Goal: Transaction & Acquisition: Purchase product/service

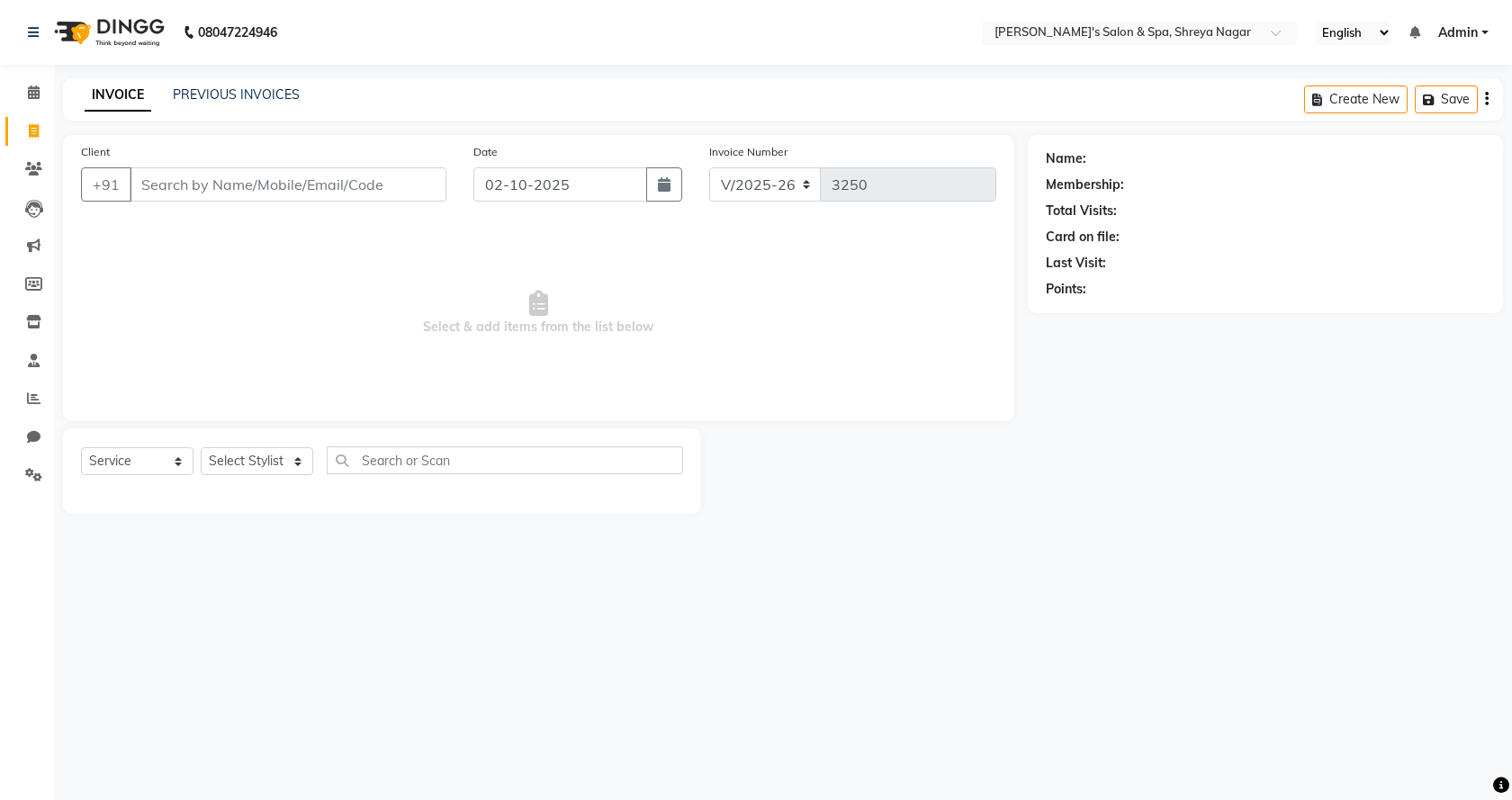
select select "7591"
select select "service"
click at [269, 180] on input "Client" at bounding box center [288, 184] width 317 height 34
click at [272, 183] on input "Client" at bounding box center [288, 184] width 317 height 34
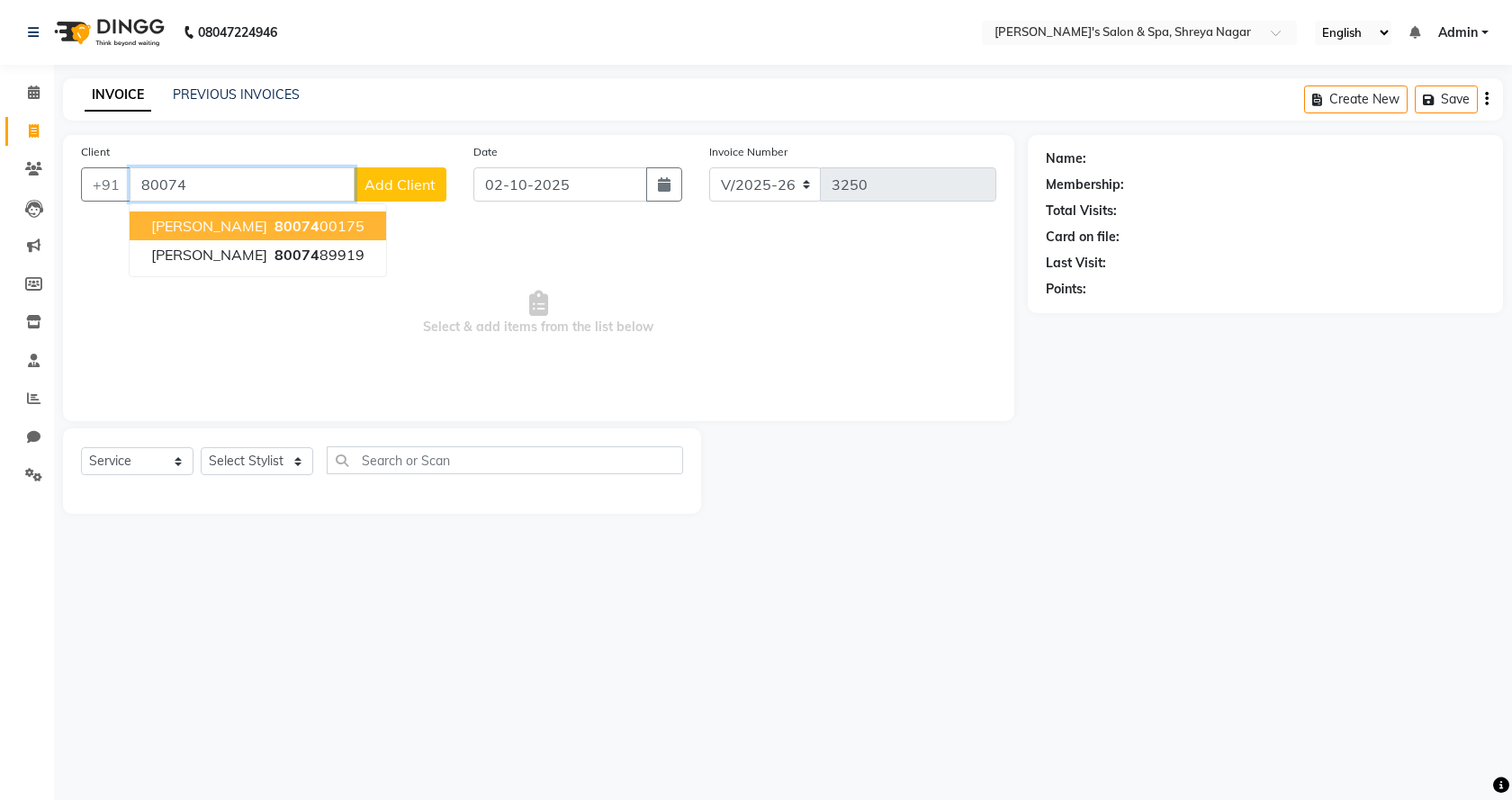
click at [278, 216] on button "[PERSON_NAME] sir 80074 00175" at bounding box center [258, 225] width 257 height 29
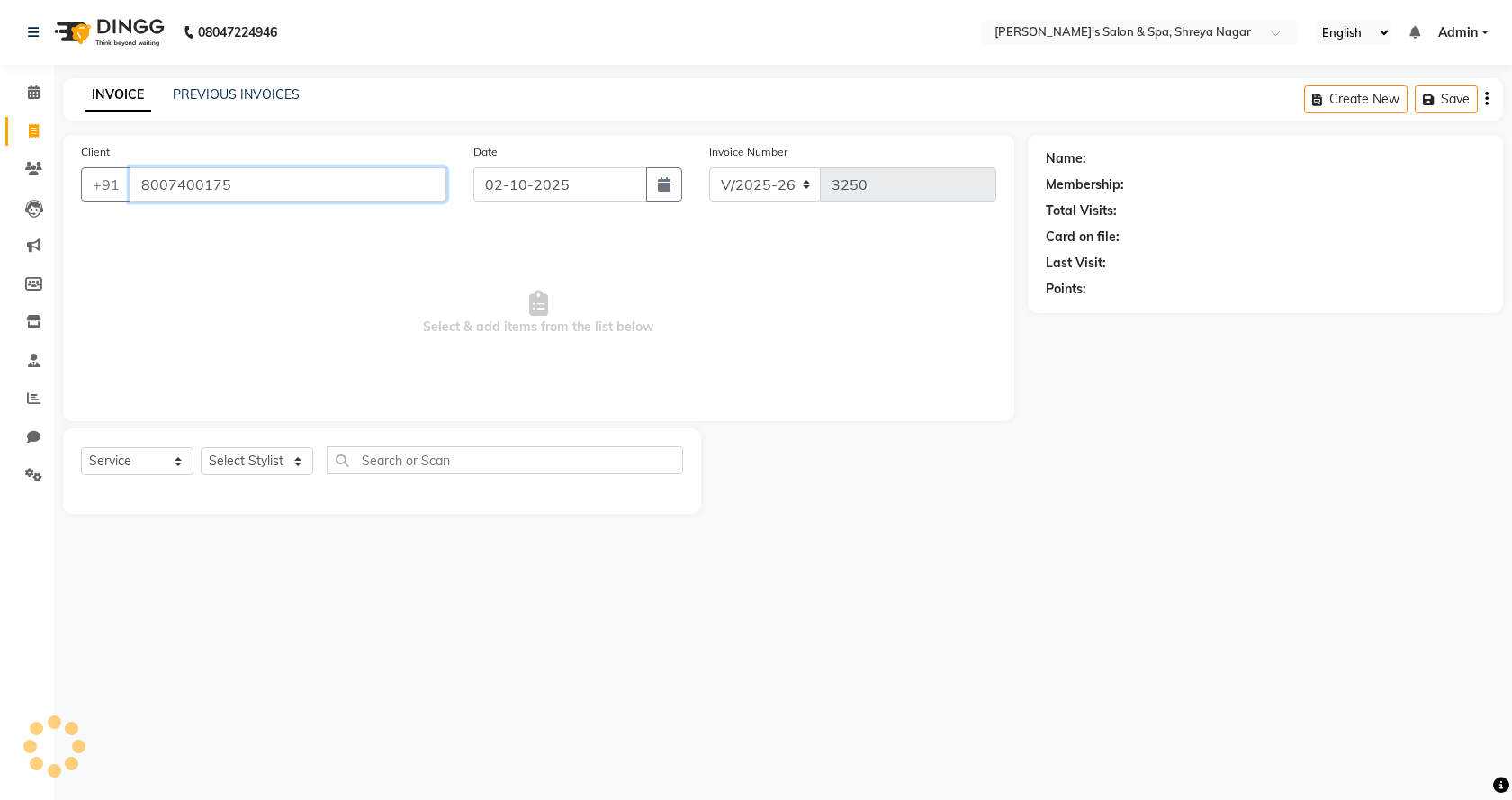
type input "8007400175"
select select "1: Object"
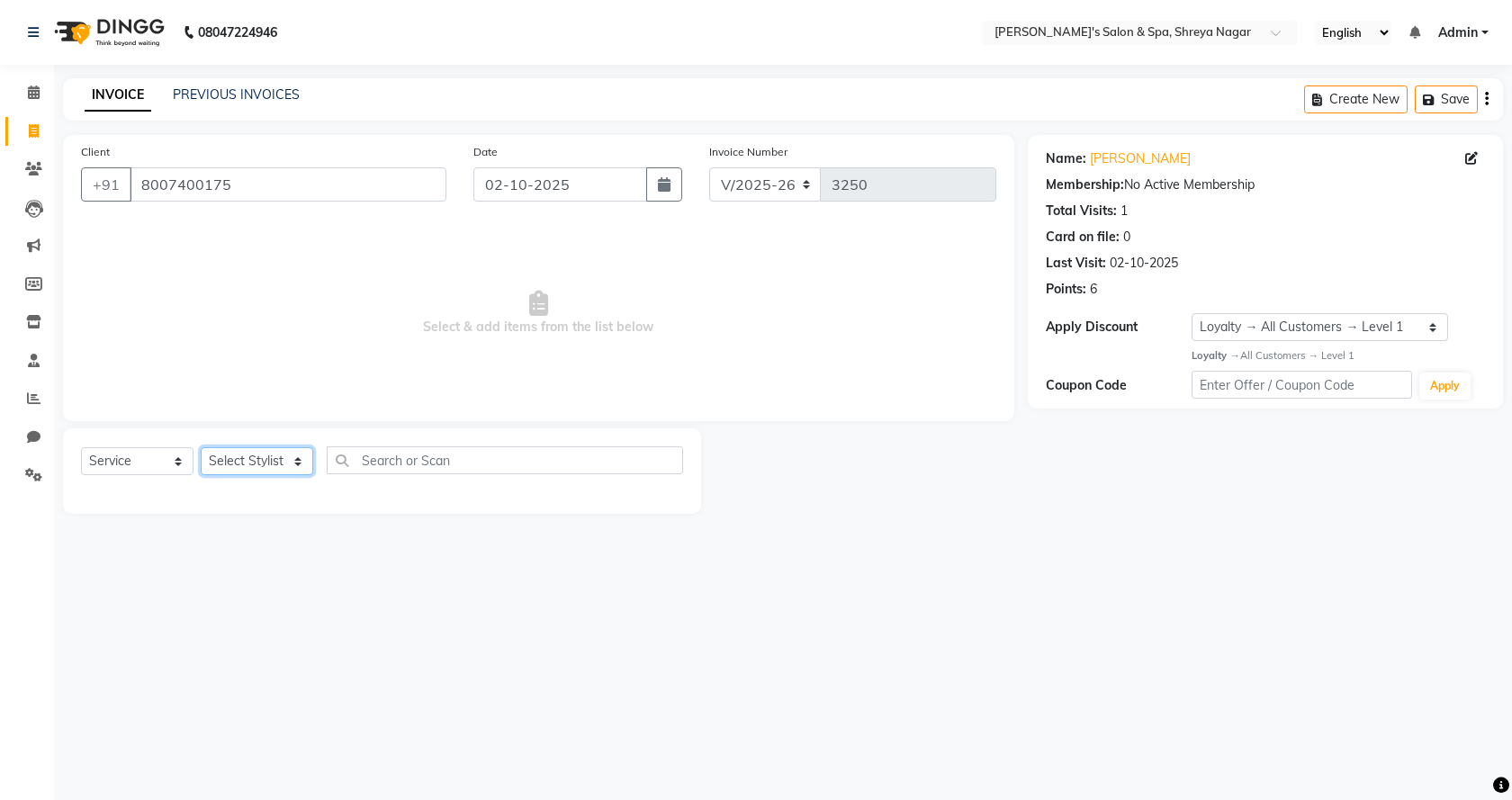
click at [290, 456] on select "Select Stylist [PERSON_NAME] [PERSON_NAME] [PERSON_NAME] Product Reception" at bounding box center [257, 461] width 112 height 28
select select "67479"
click at [201, 447] on select "Select Stylist [PERSON_NAME] [PERSON_NAME] [PERSON_NAME] Product Reception" at bounding box center [257, 461] width 112 height 28
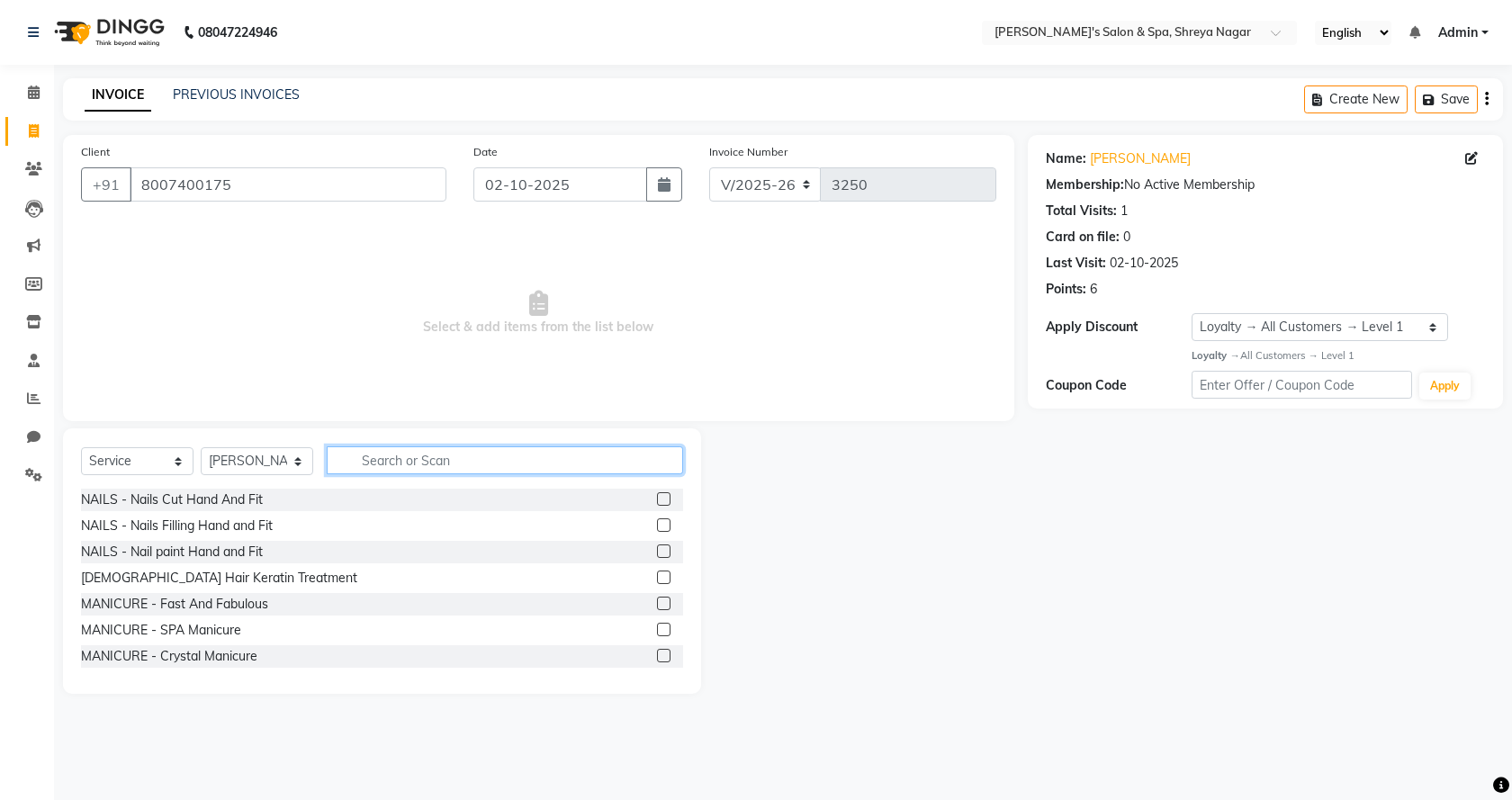
click at [384, 468] on input "text" at bounding box center [505, 460] width 357 height 28
type input "face"
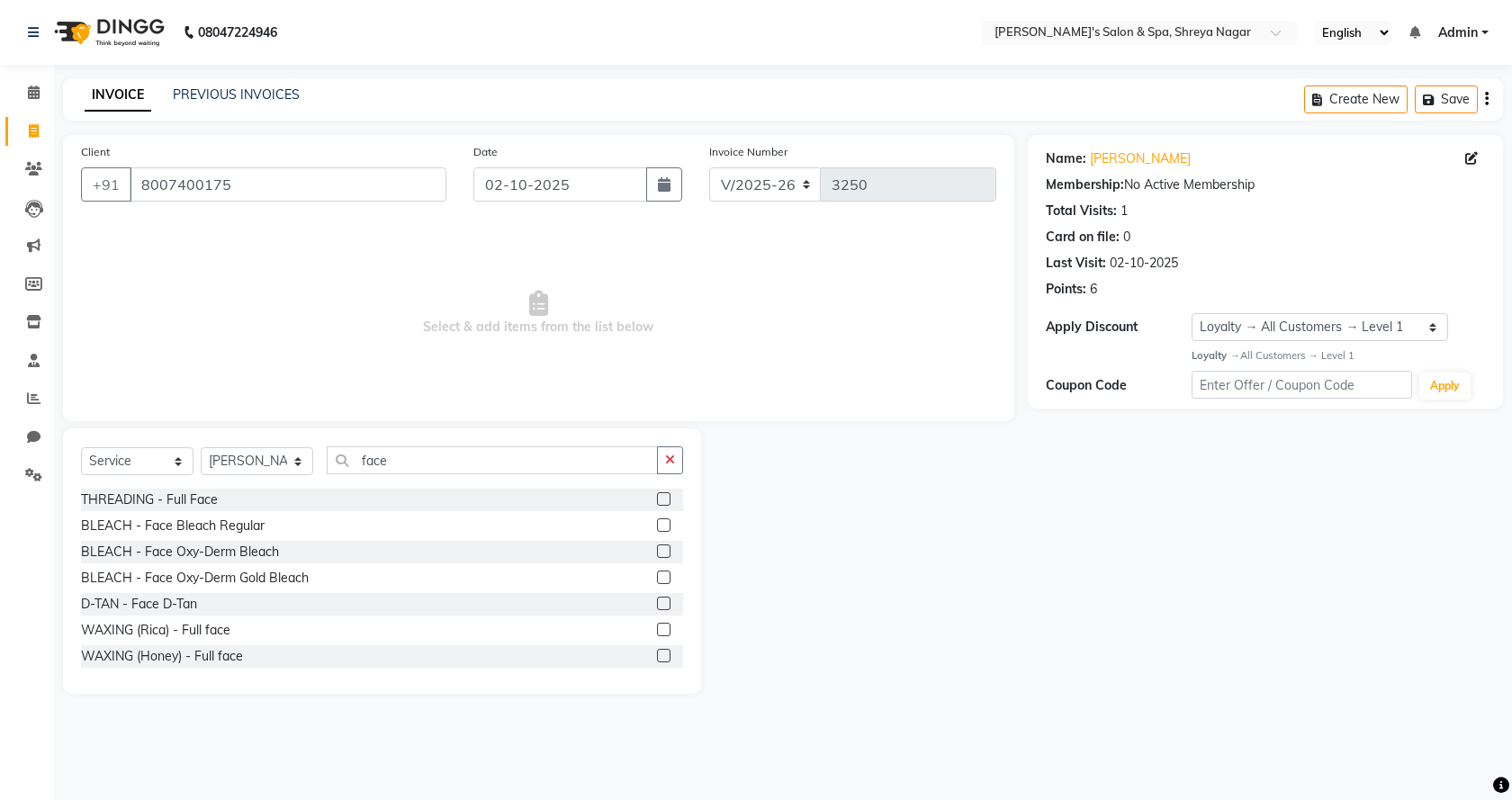
click at [657, 602] on label at bounding box center [663, 603] width 14 height 14
click at [657, 602] on input "checkbox" at bounding box center [662, 604] width 12 height 12
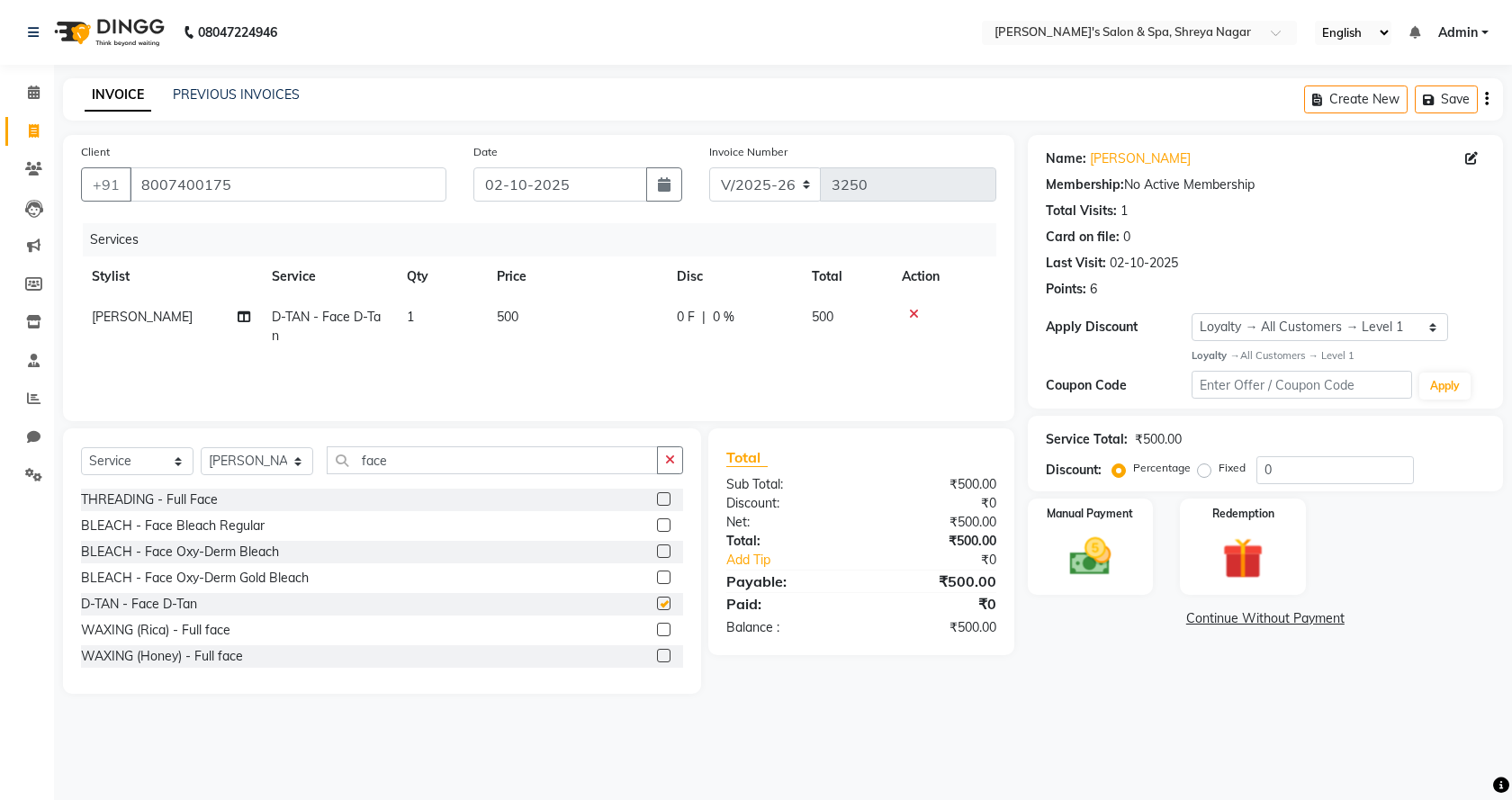
checkbox input "false"
click at [1088, 549] on img at bounding box center [1091, 556] width 70 height 49
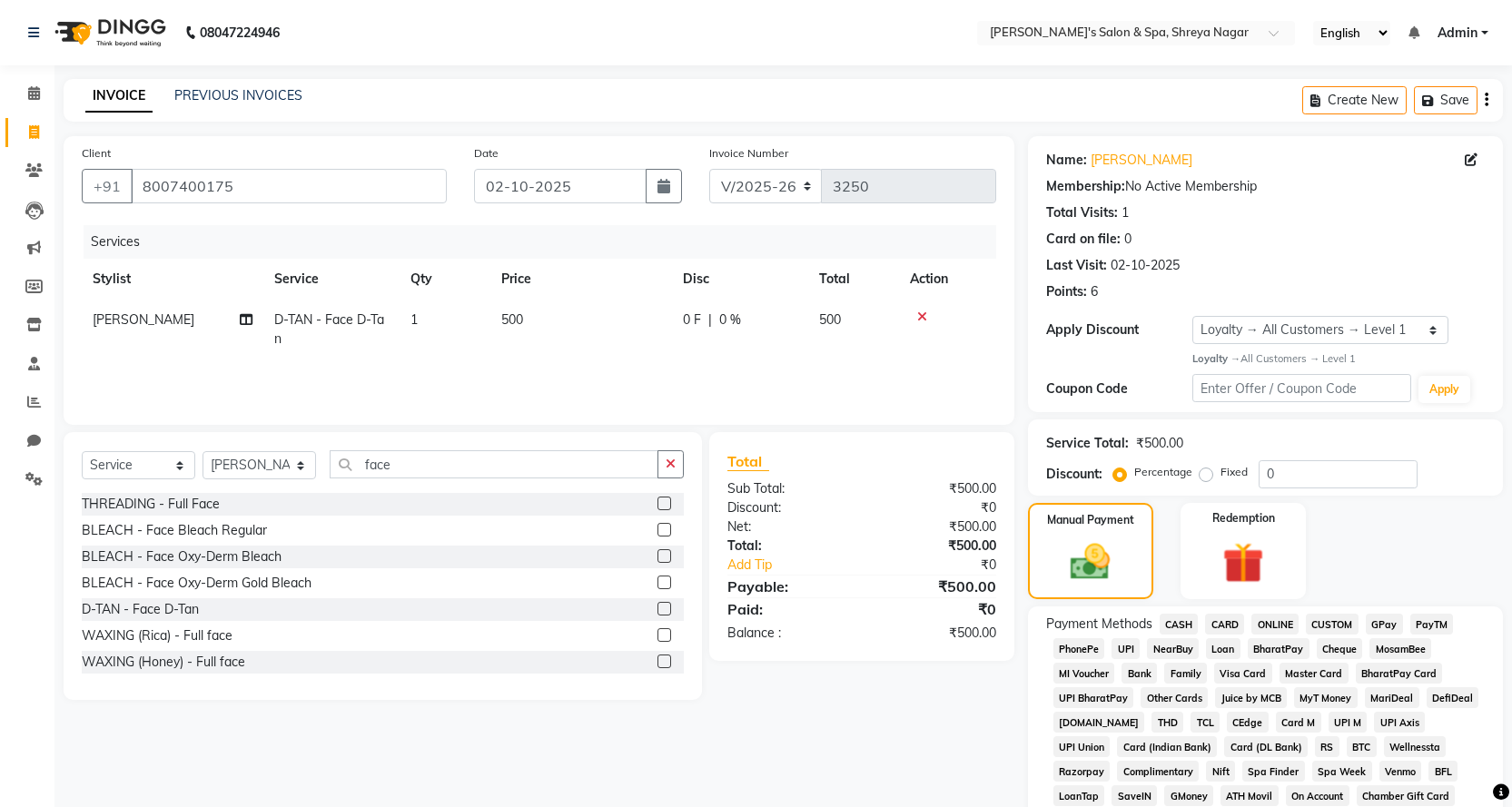
click at [1176, 625] on span "CASH" at bounding box center [1179, 624] width 39 height 21
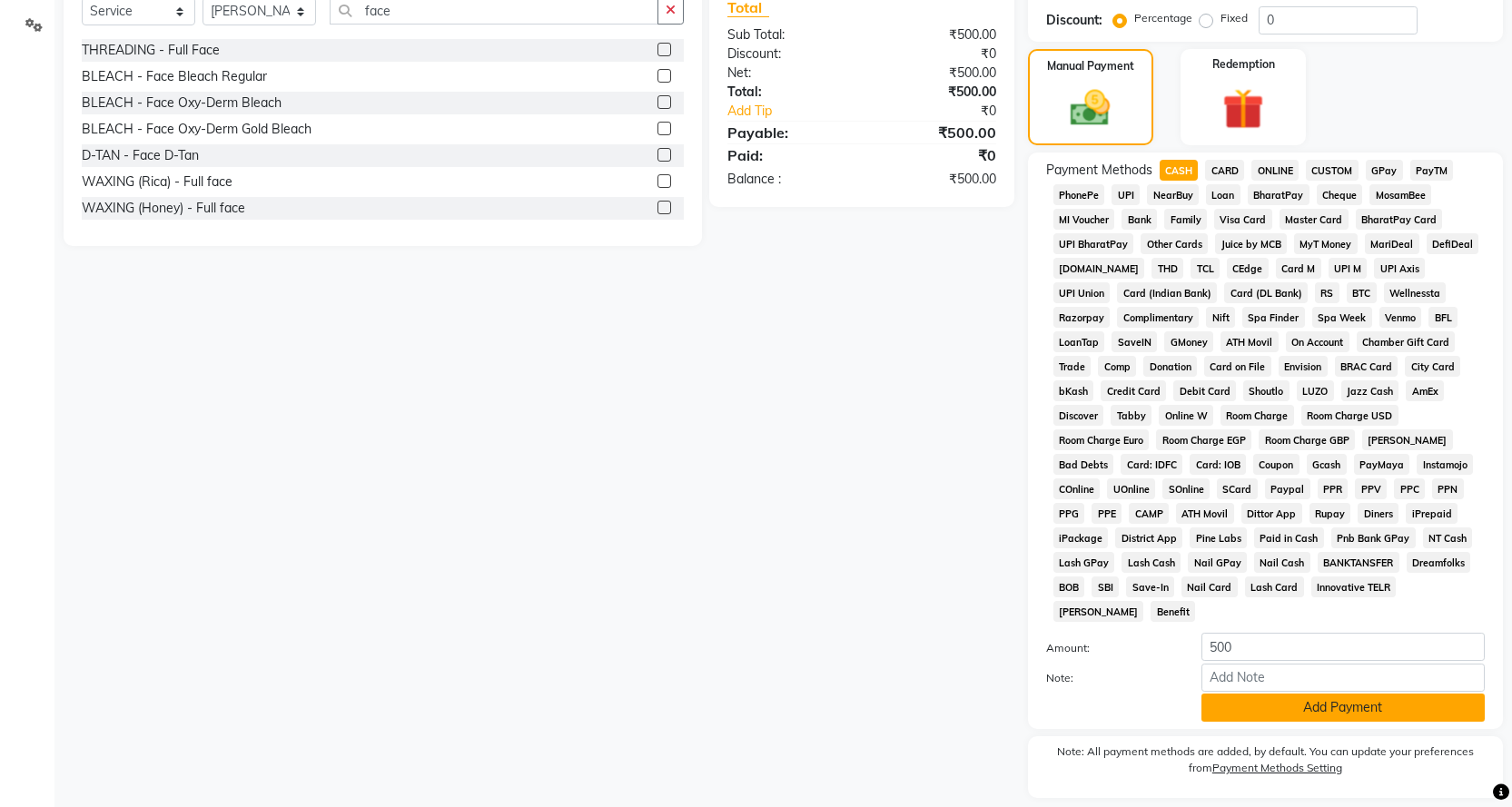
click at [1274, 693] on button "Add Payment" at bounding box center [1343, 707] width 283 height 28
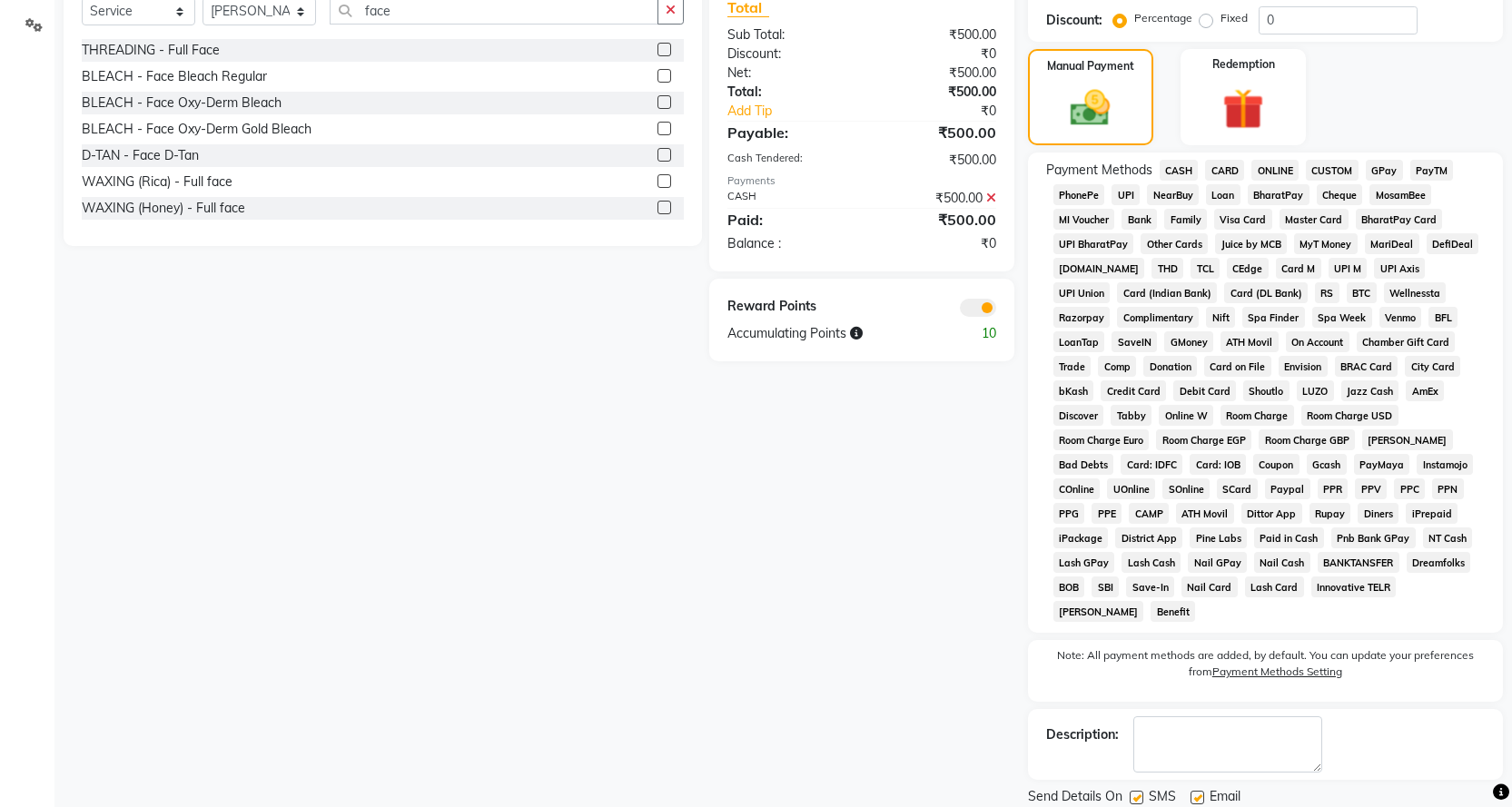
scroll to position [491, 0]
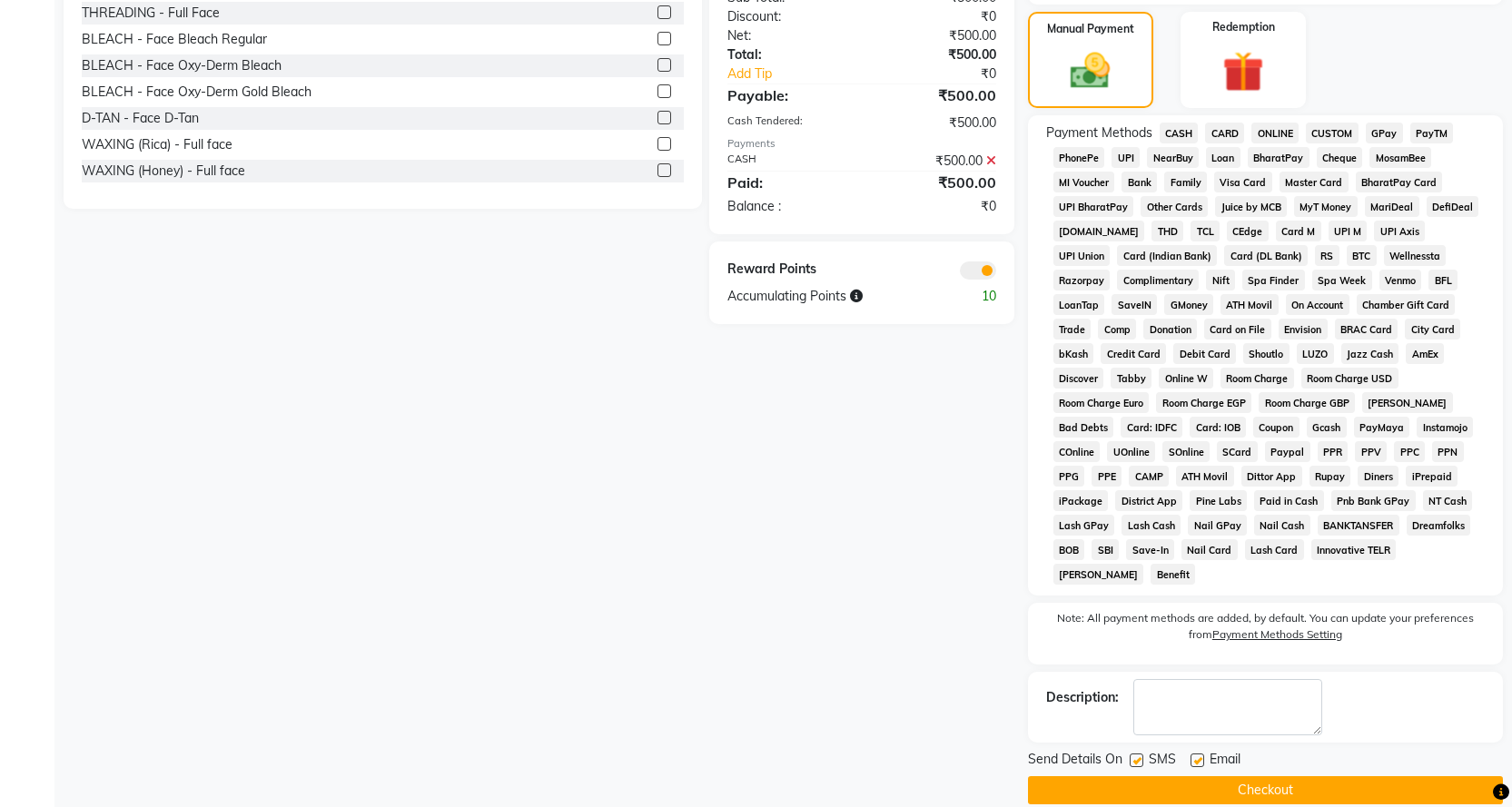
click at [1256, 776] on button "Checkout" at bounding box center [1265, 790] width 475 height 28
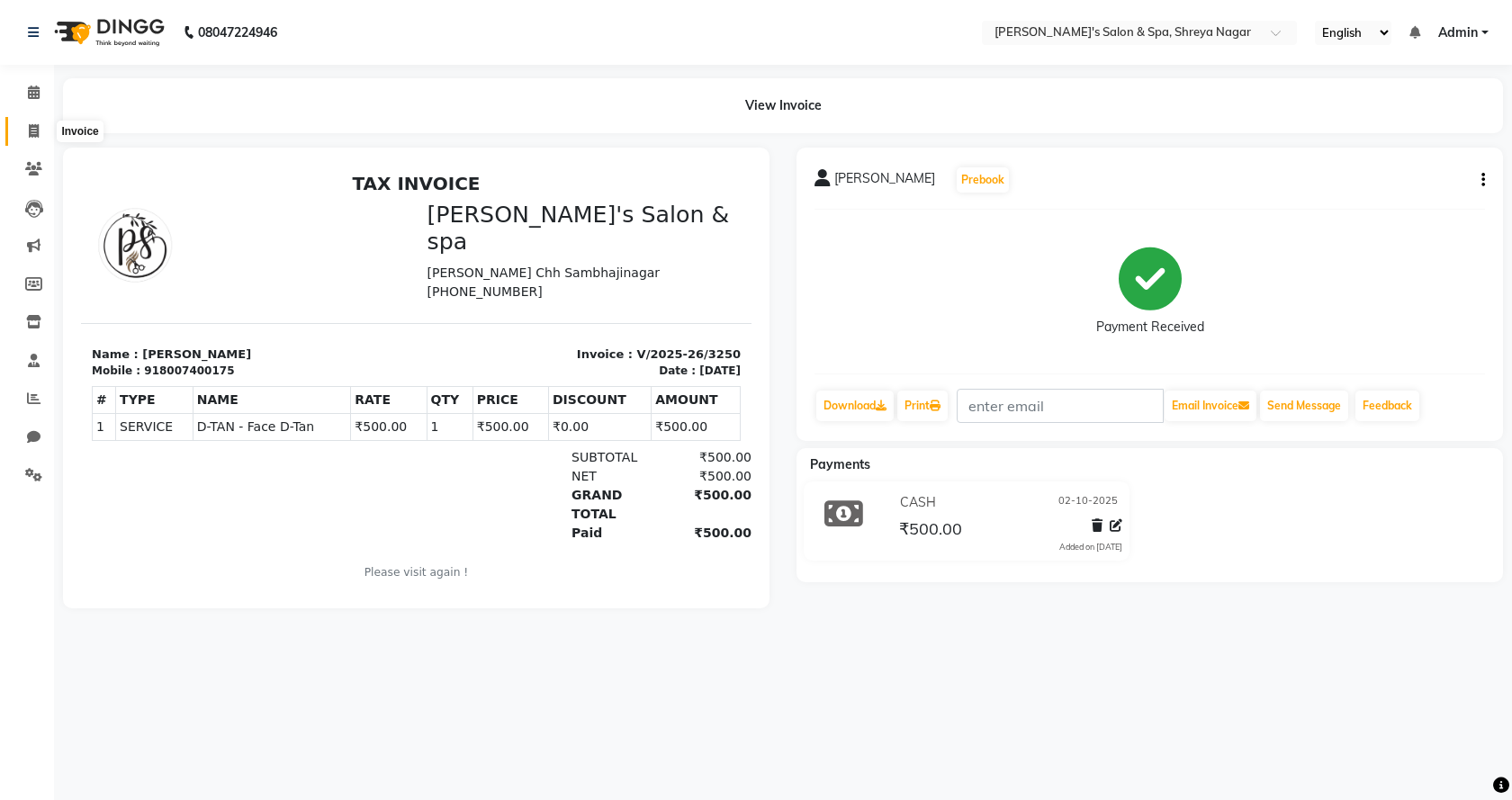
click at [43, 131] on span at bounding box center [33, 131] width 32 height 20
select select "service"
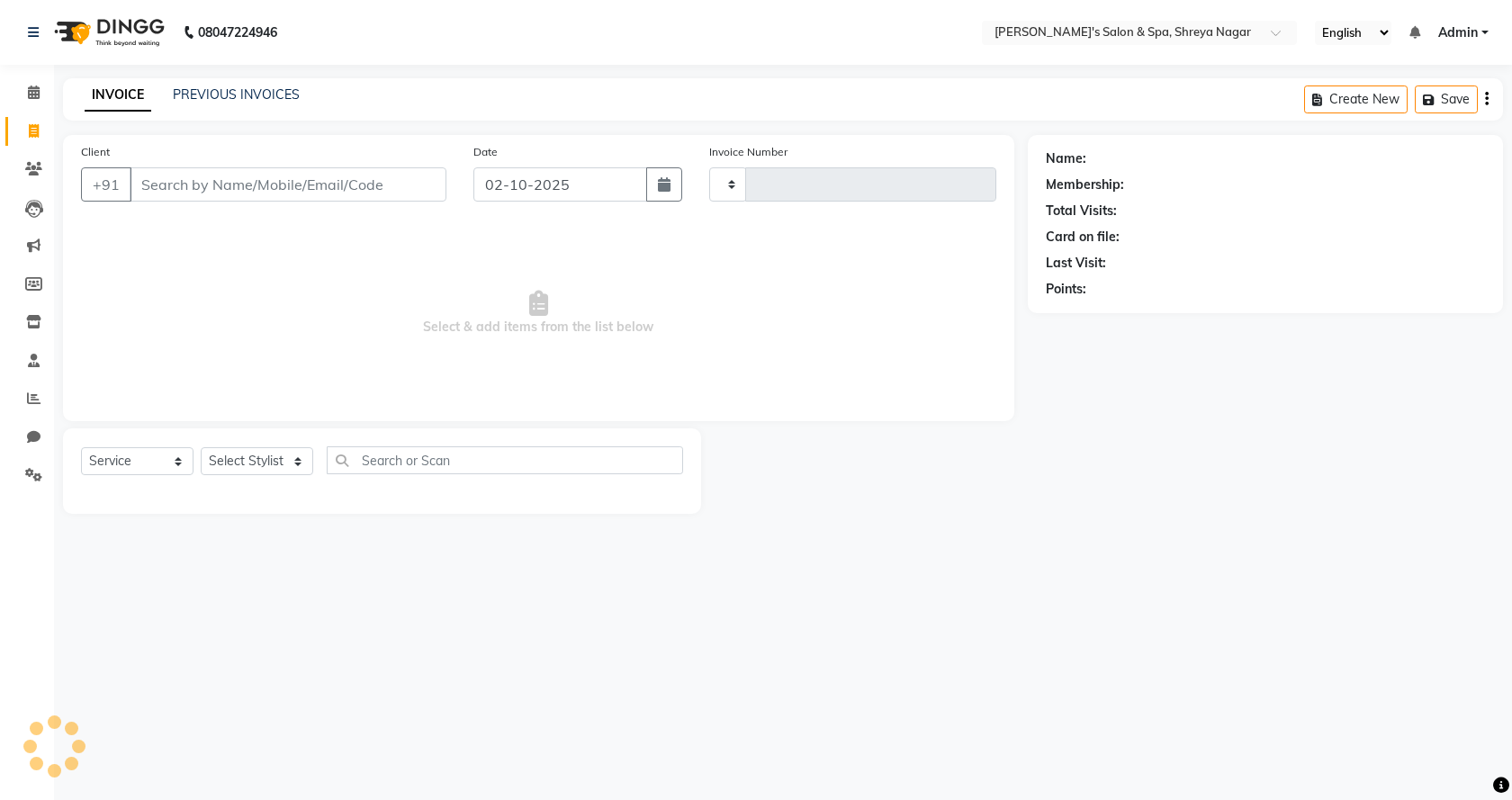
type input "3251"
select select "7591"
click at [205, 175] on input "Client" at bounding box center [288, 184] width 317 height 34
type input "8888889506"
click at [428, 181] on span "Add Client" at bounding box center [400, 183] width 71 height 18
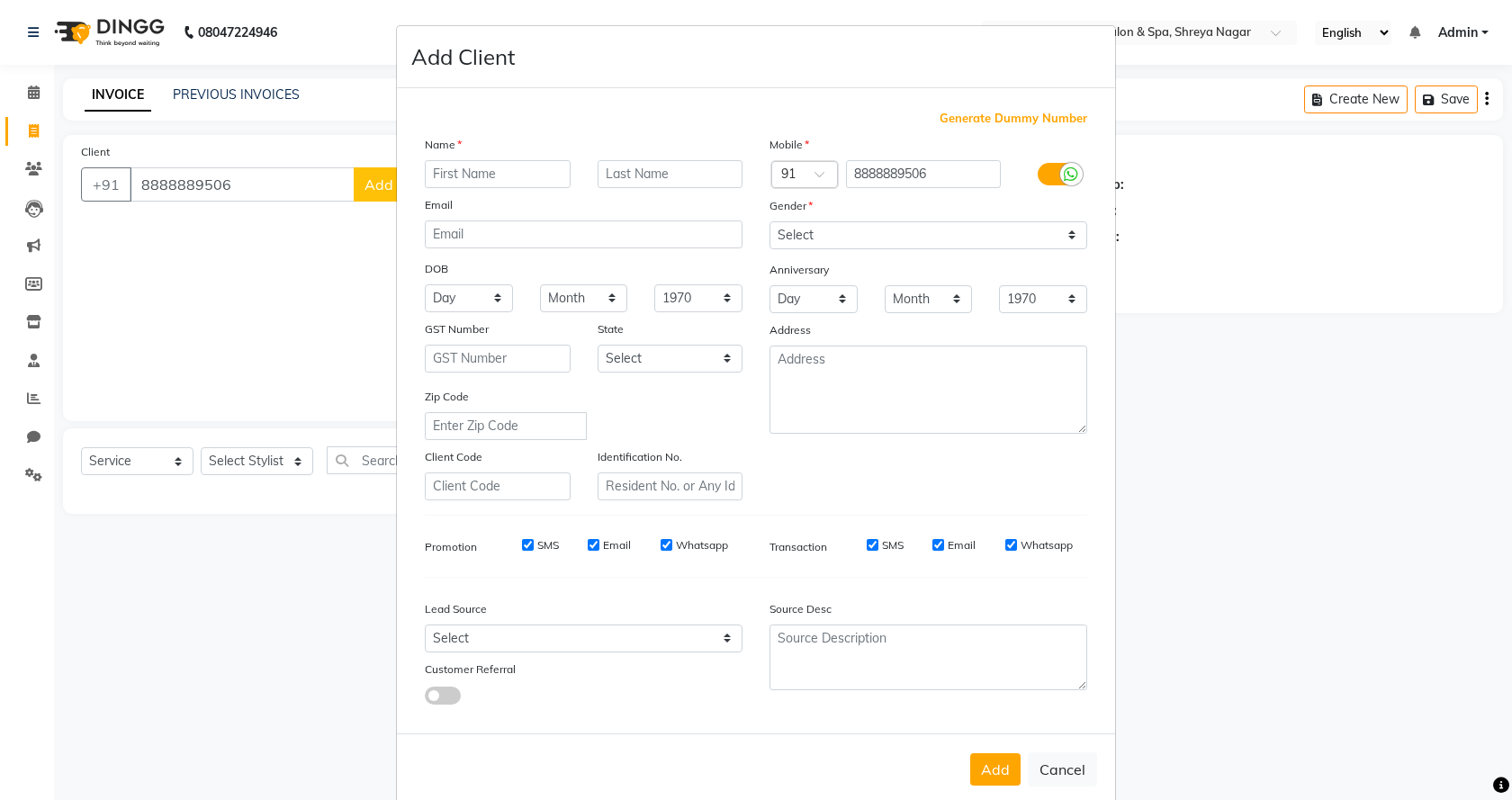
click at [482, 174] on input "text" at bounding box center [498, 174] width 145 height 28
type input "[PERSON_NAME]"
click at [651, 180] on input "text" at bounding box center [670, 174] width 145 height 28
type input "lada"
drag, startPoint x: 842, startPoint y: 226, endPoint x: 836, endPoint y: 234, distance: 10.0
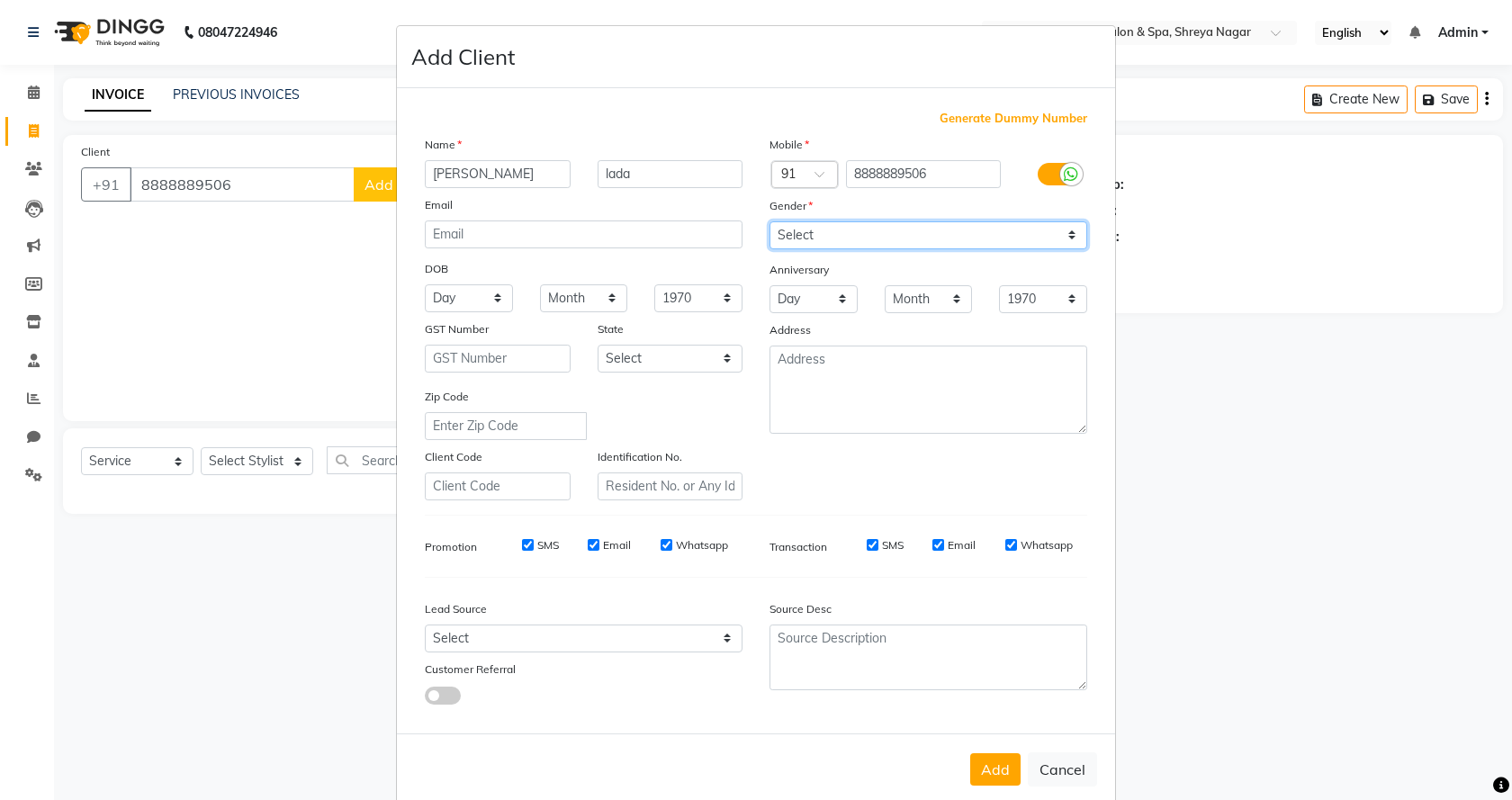
click at [839, 229] on select "Select [DEMOGRAPHIC_DATA] [DEMOGRAPHIC_DATA] Other Prefer Not To Say" at bounding box center [928, 235] width 318 height 28
select select "[DEMOGRAPHIC_DATA]"
click at [770, 221] on select "Select [DEMOGRAPHIC_DATA] [DEMOGRAPHIC_DATA] Other Prefer Not To Say" at bounding box center [928, 235] width 318 height 28
click at [997, 771] on button "Add" at bounding box center [996, 769] width 50 height 32
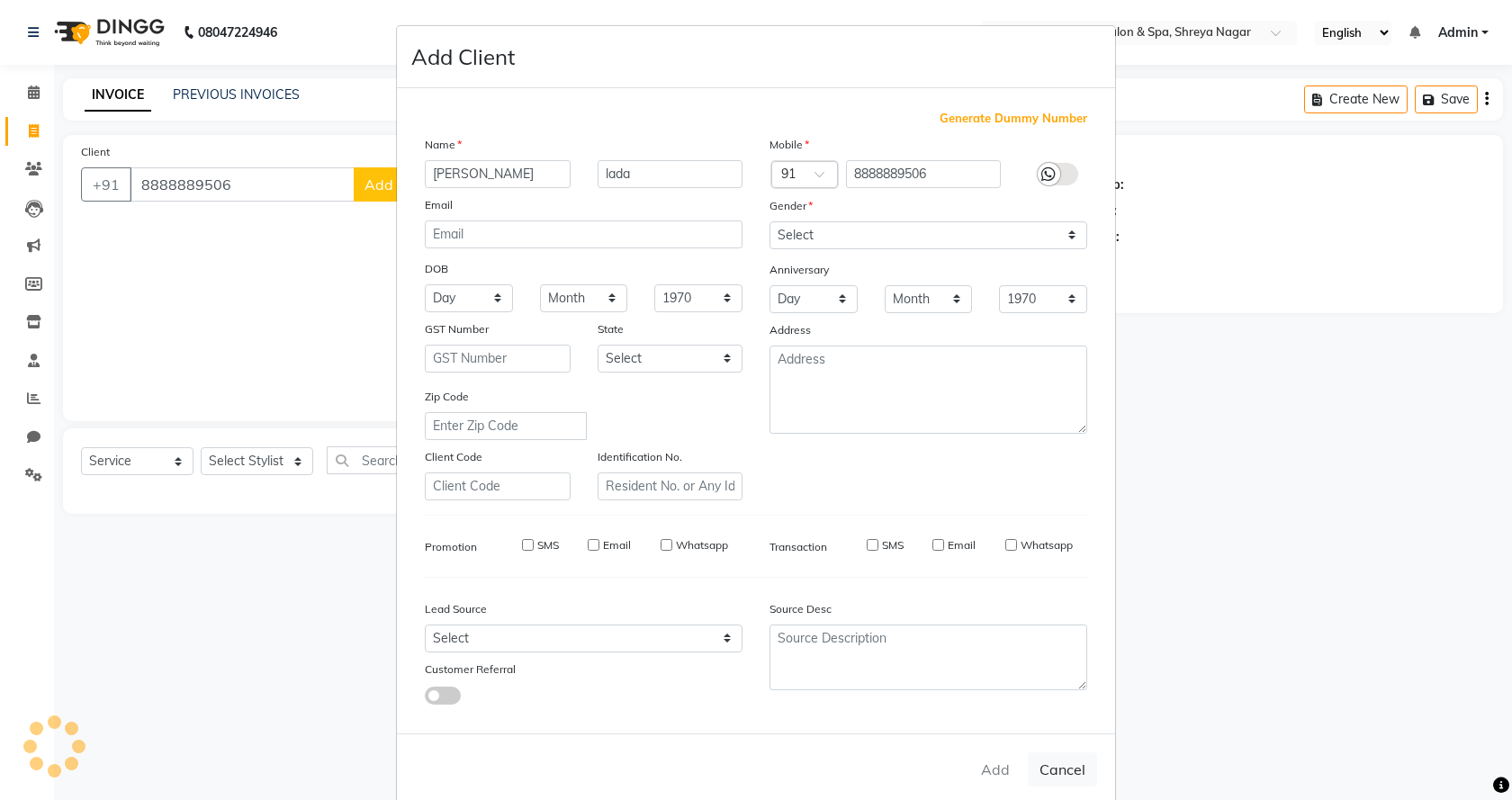
select select
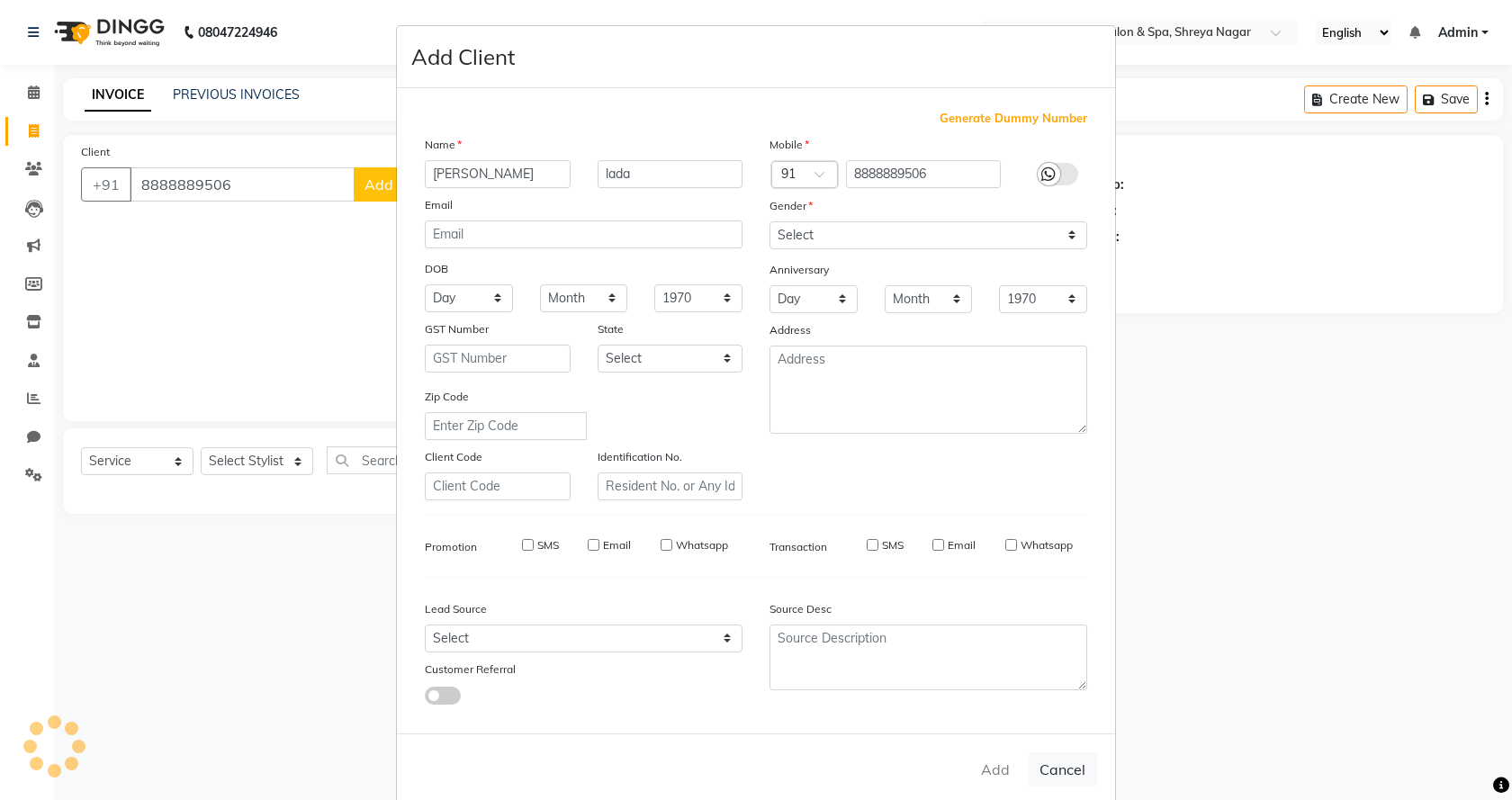
select select
checkbox input "false"
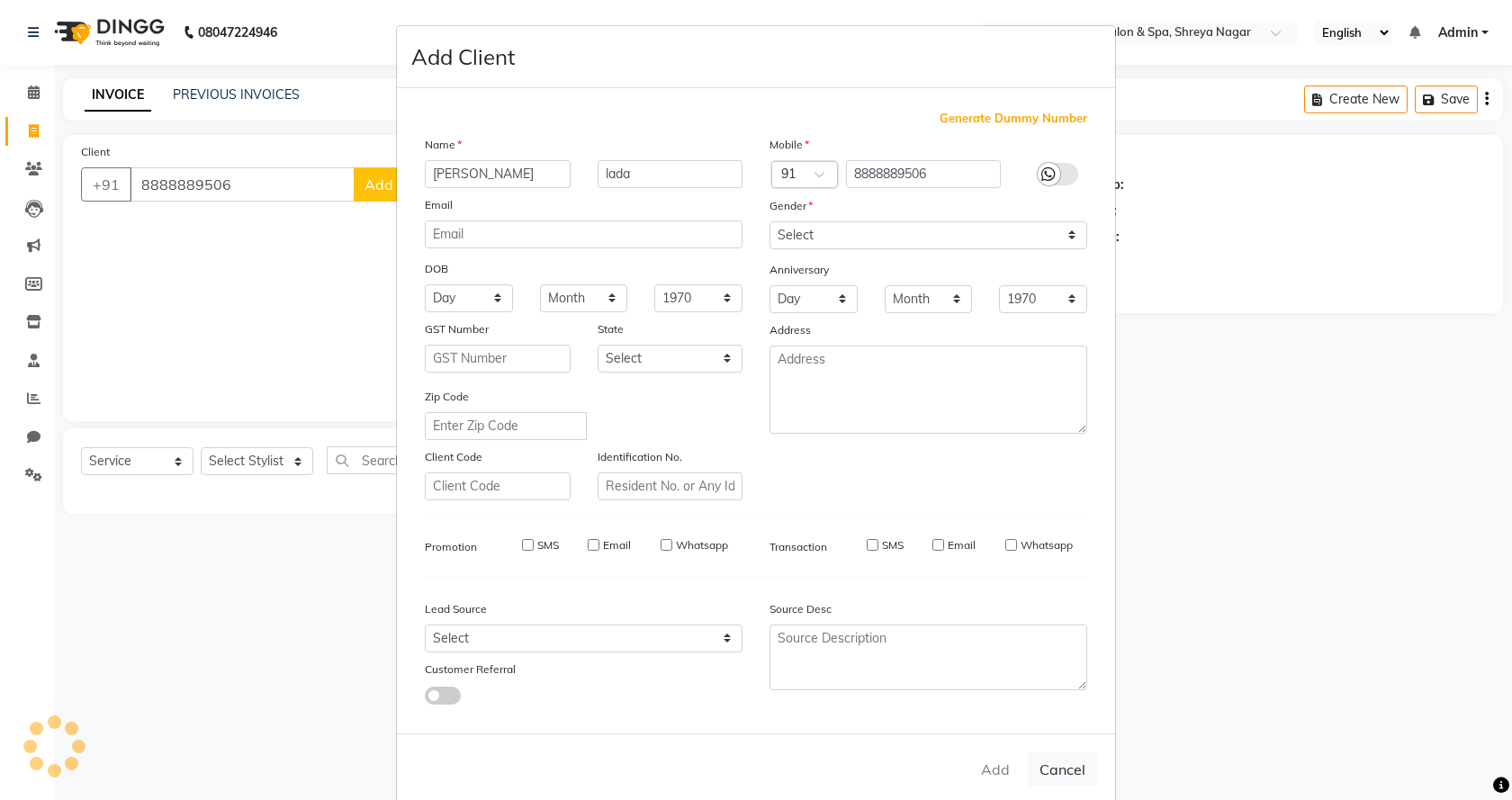
checkbox input "false"
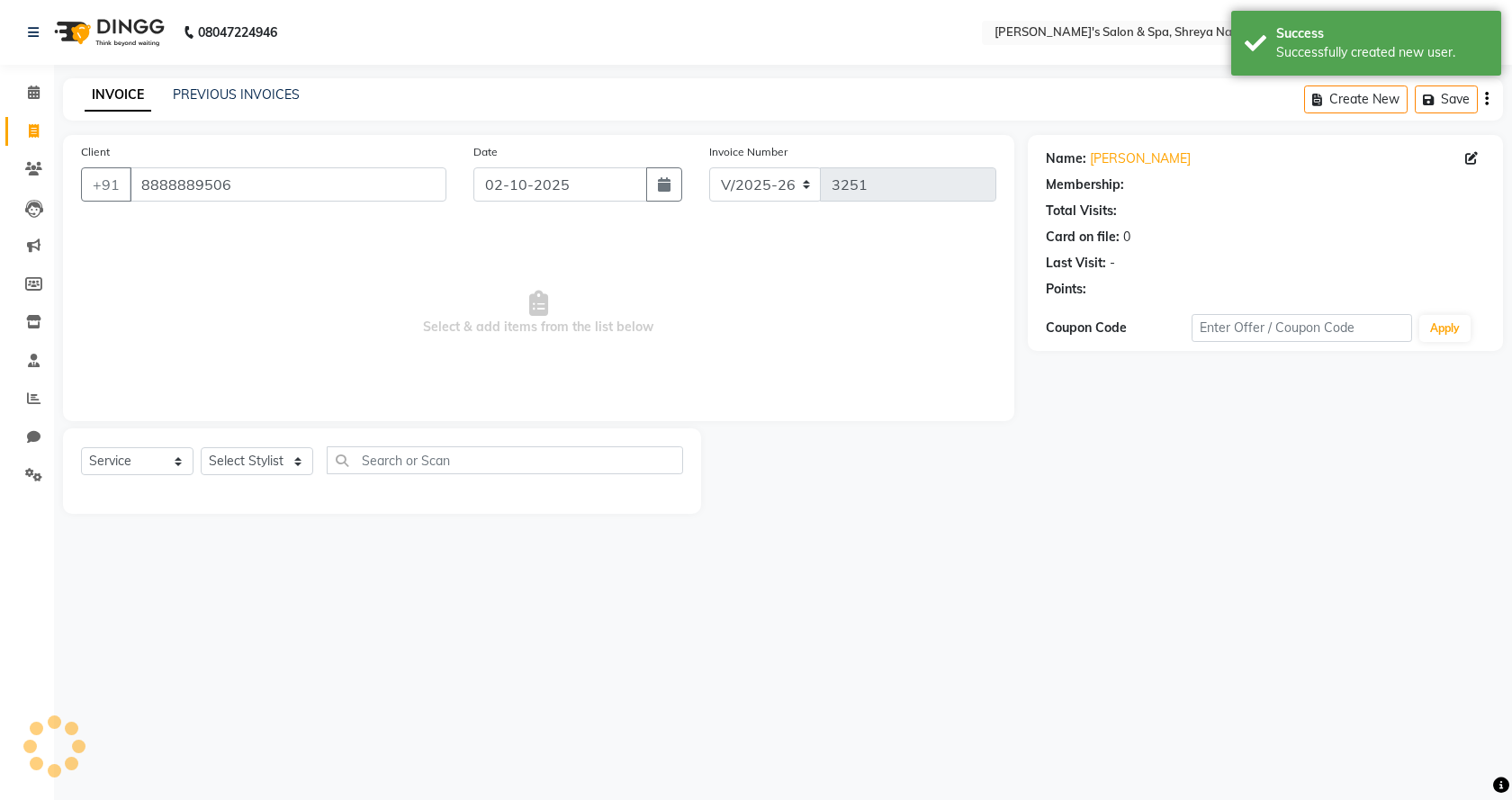
select select "1: Object"
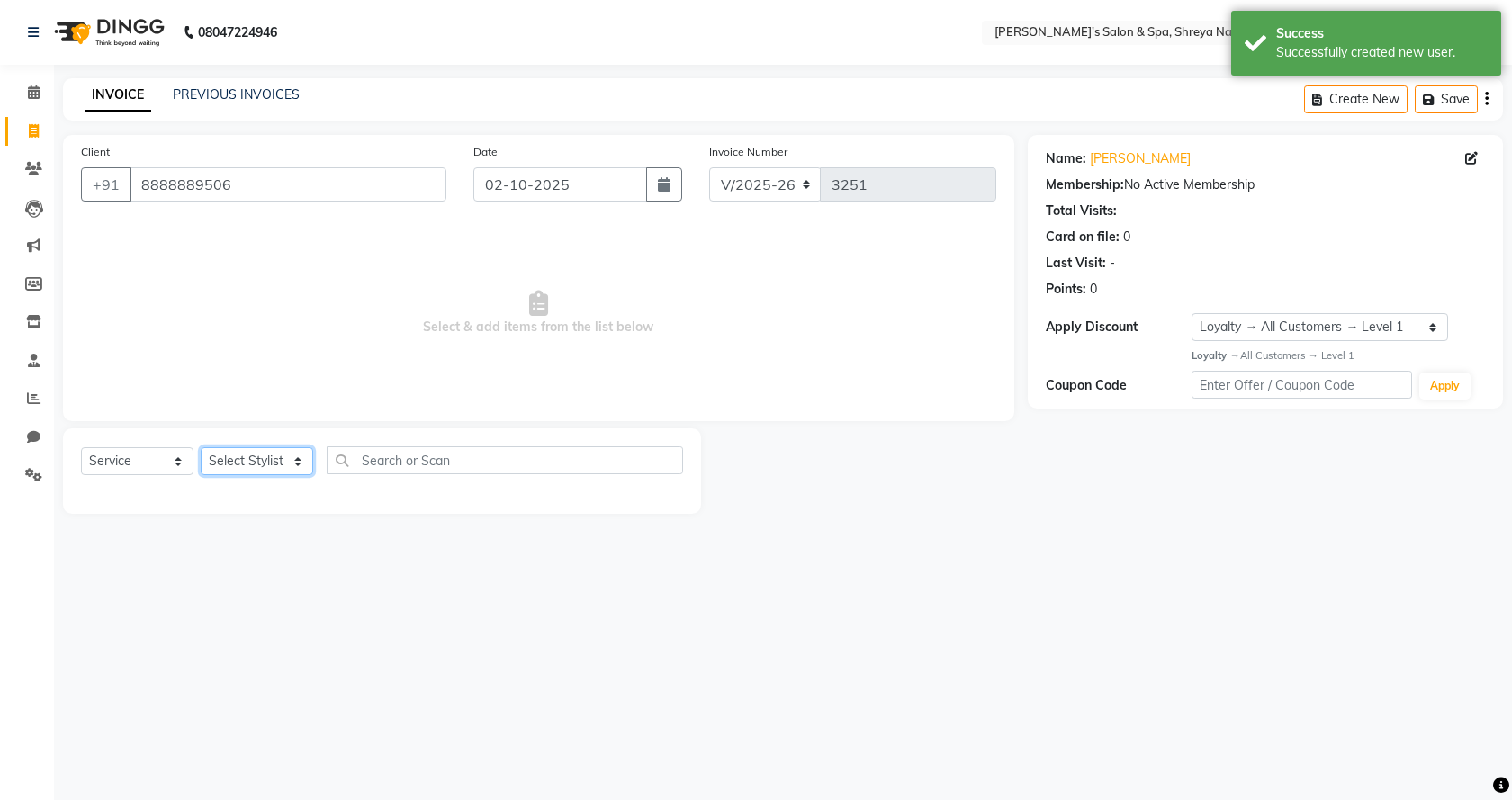
drag, startPoint x: 272, startPoint y: 463, endPoint x: 264, endPoint y: 471, distance: 11.3
click at [272, 463] on select "Select Stylist [PERSON_NAME] [PERSON_NAME] [PERSON_NAME] Product Reception" at bounding box center [257, 461] width 112 height 28
select select "67478"
click at [201, 447] on select "Select Stylist [PERSON_NAME] [PERSON_NAME] [PERSON_NAME] Product Reception" at bounding box center [257, 461] width 112 height 28
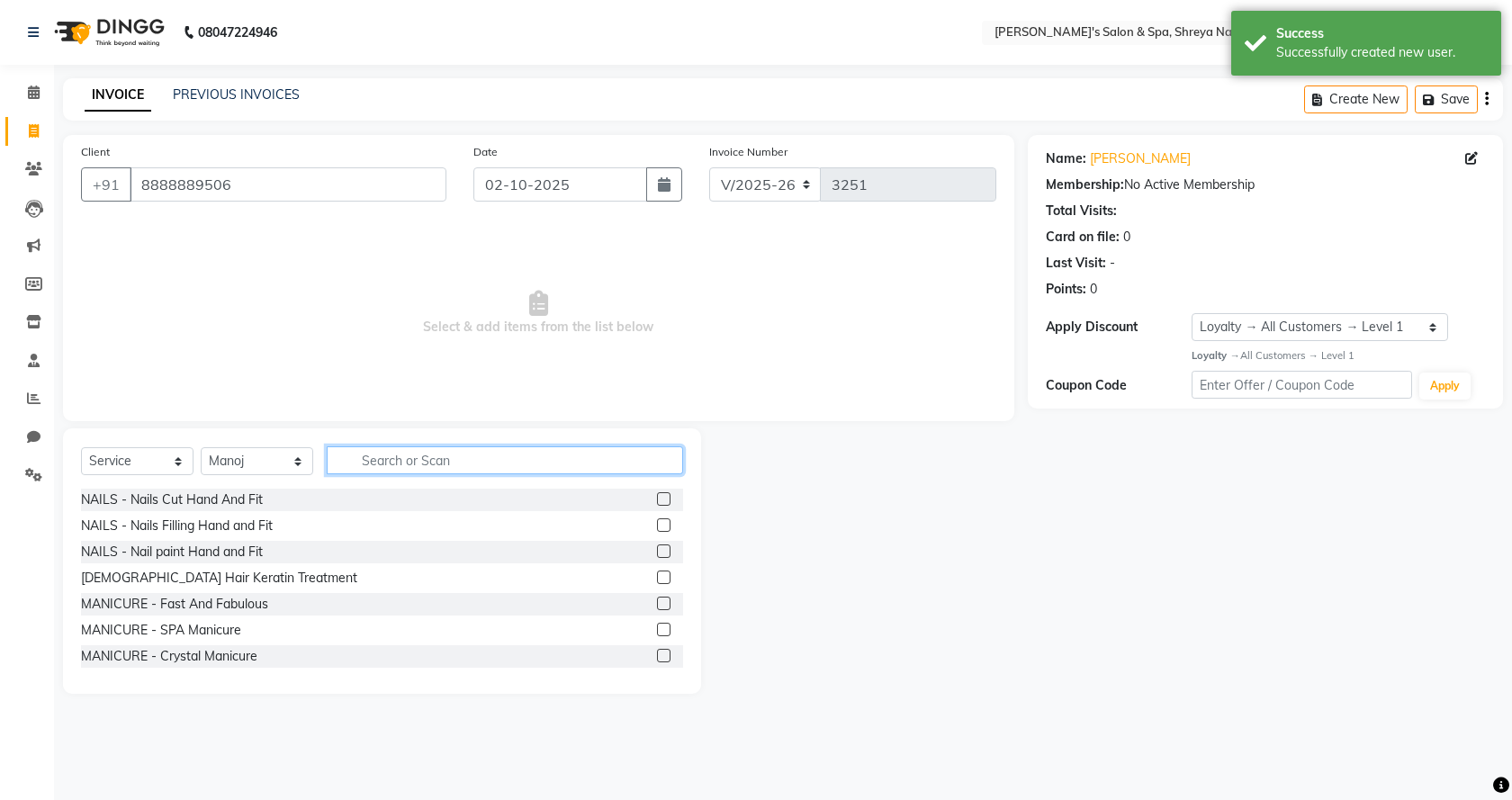
click at [414, 464] on input "text" at bounding box center [505, 460] width 357 height 28
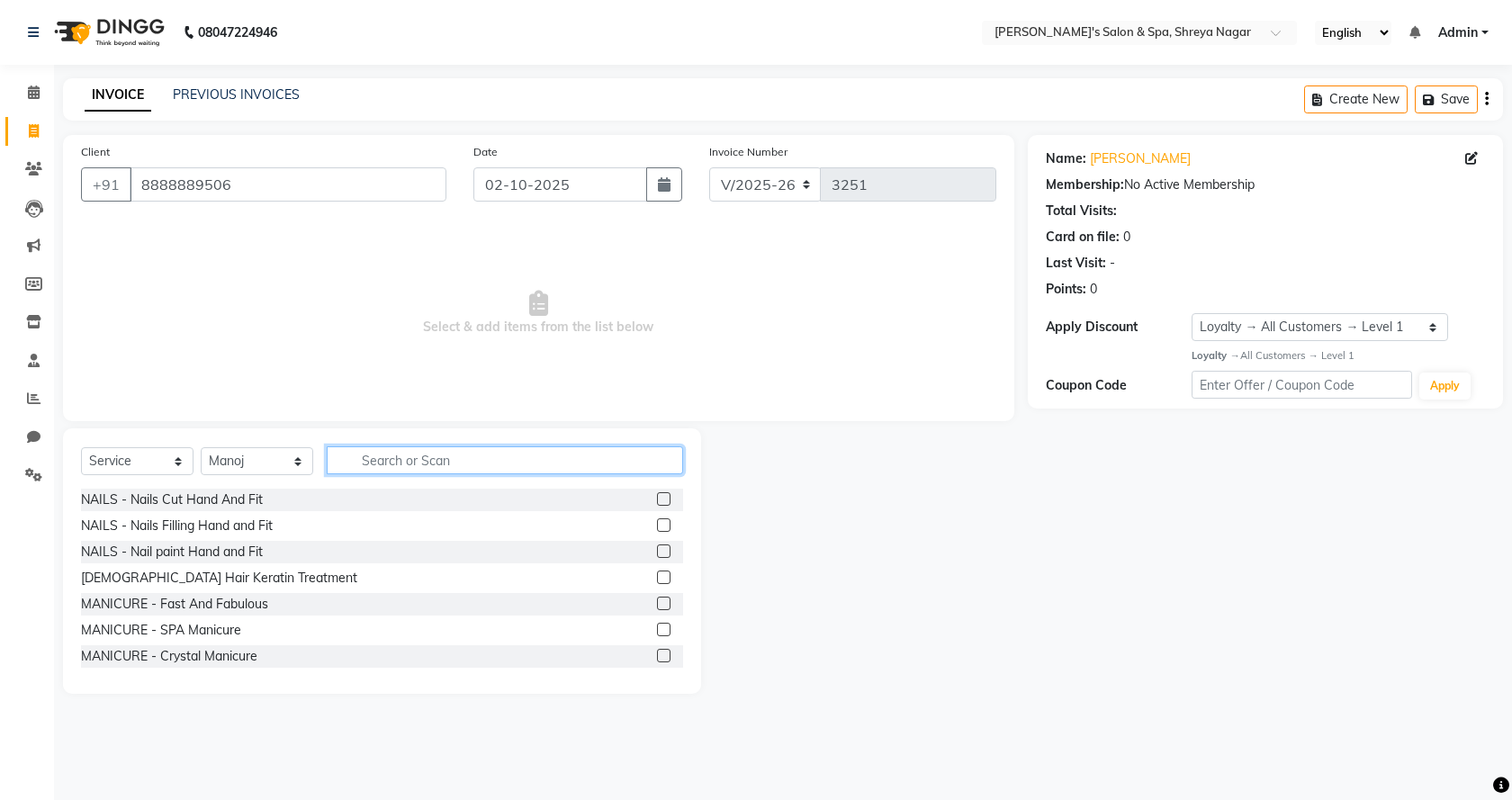
click at [409, 461] on input "text" at bounding box center [505, 460] width 357 height 28
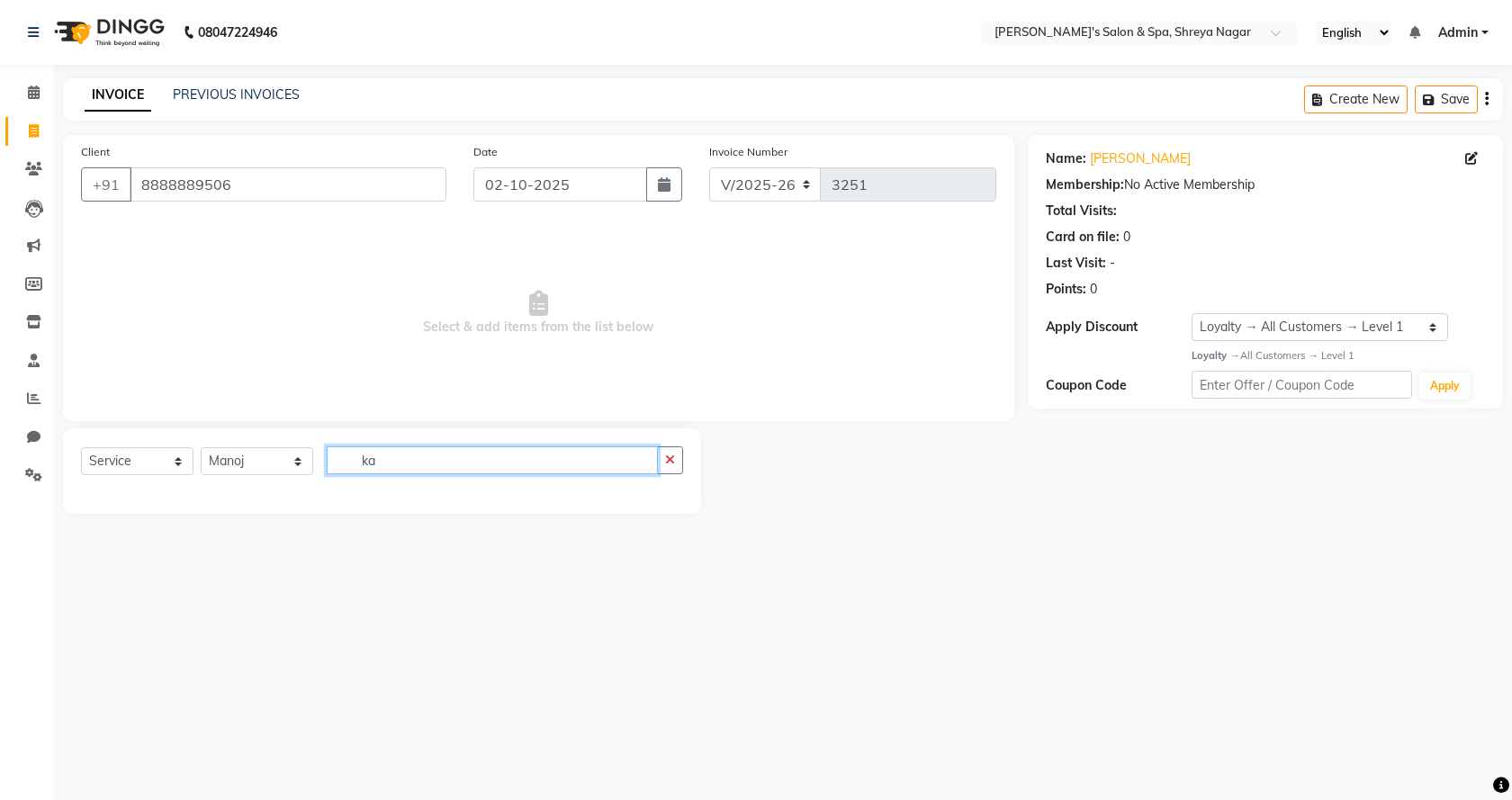
type input "k"
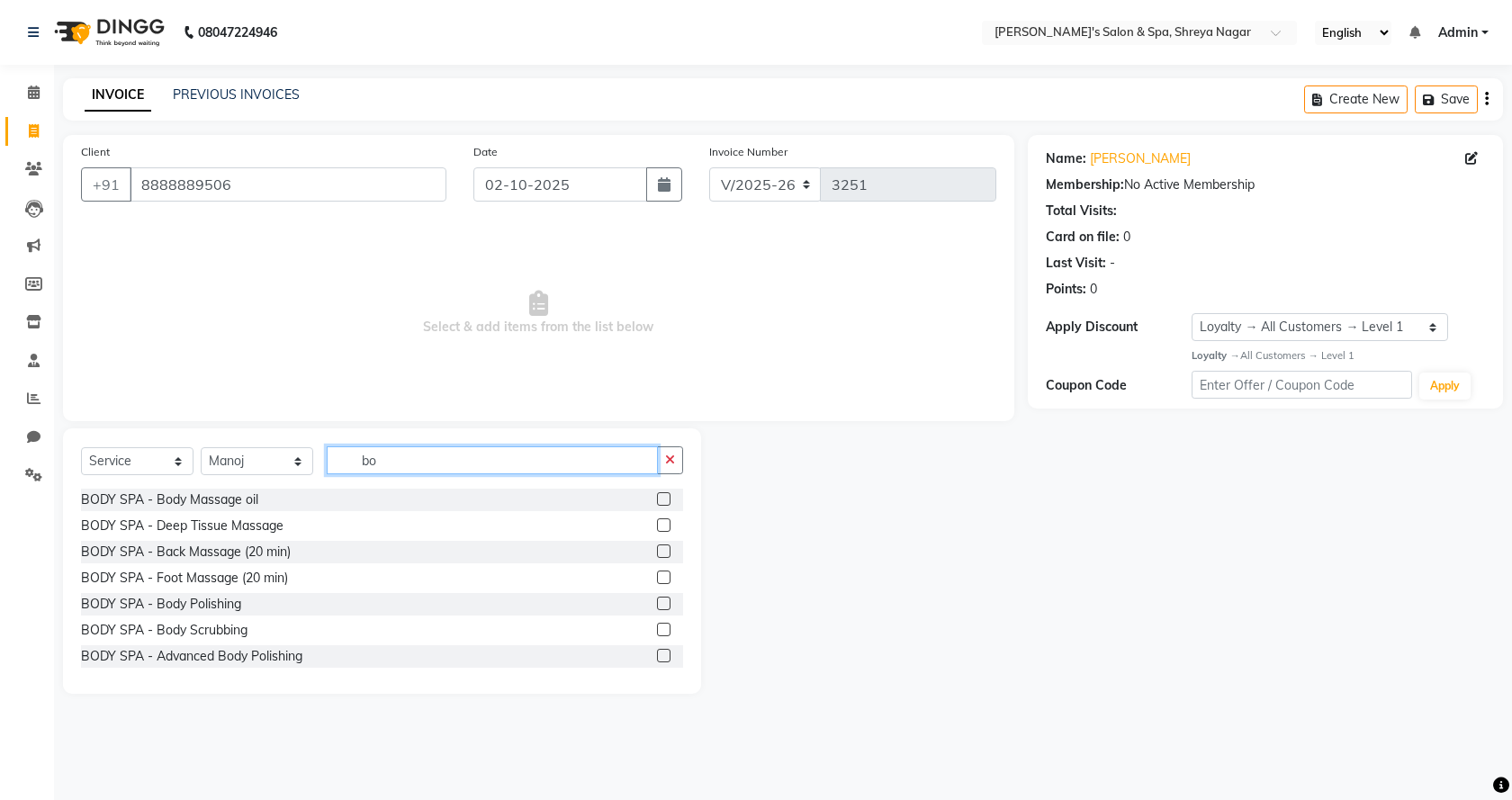
type input "b"
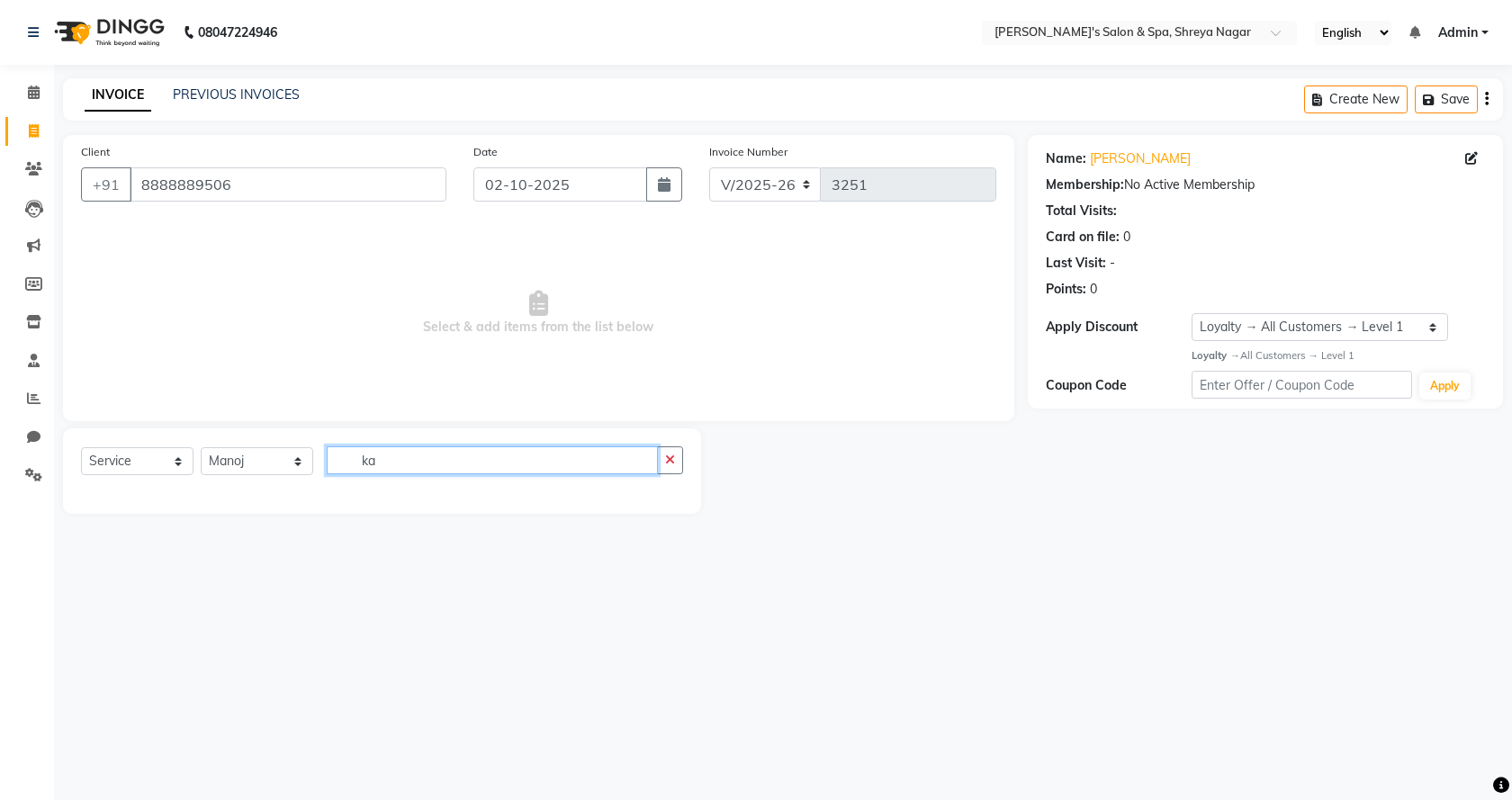
type input "k"
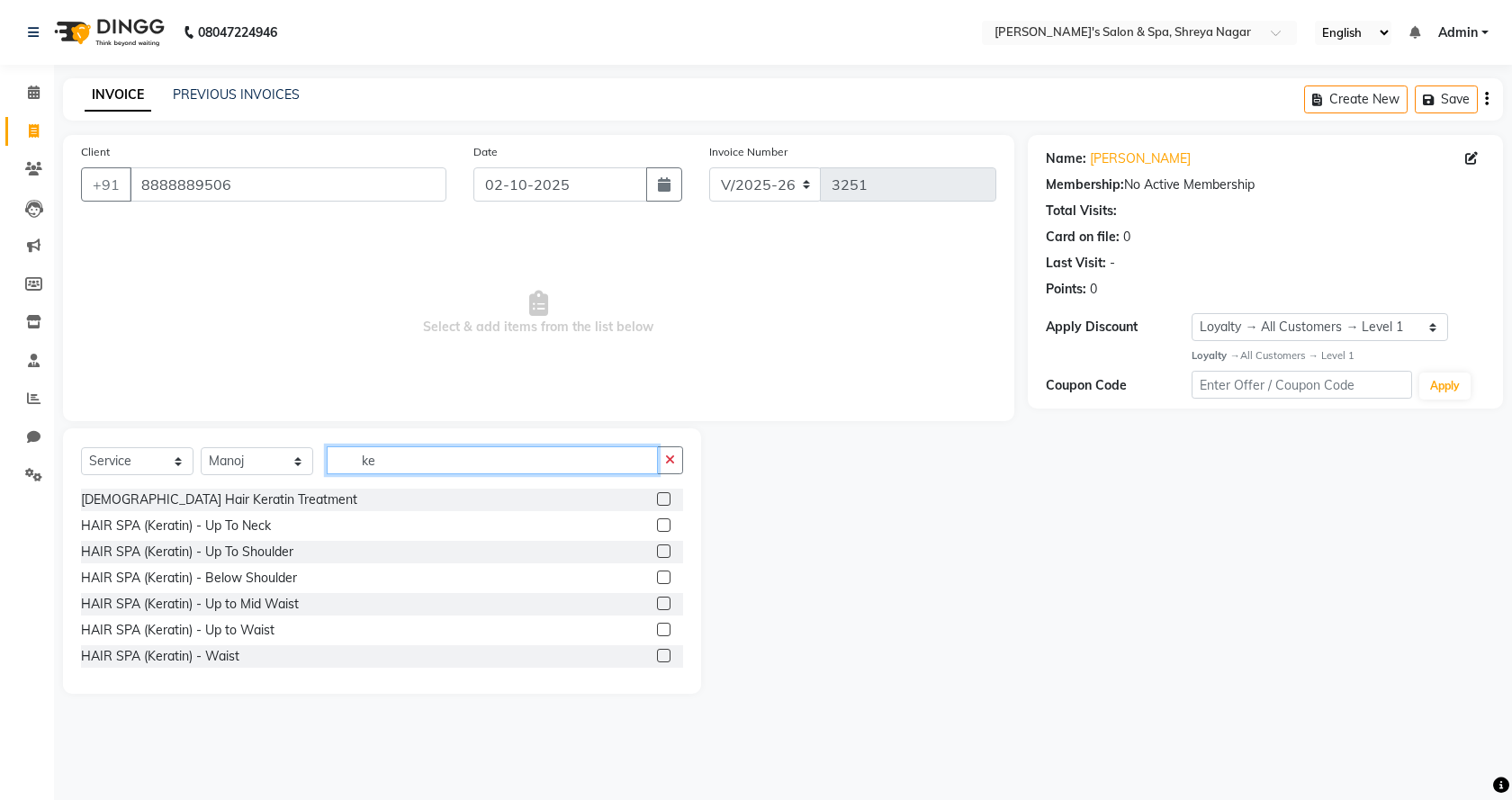
type input "ke"
click at [657, 498] on label at bounding box center [663, 499] width 14 height 14
click at [657, 498] on input "checkbox" at bounding box center [662, 499] width 12 height 12
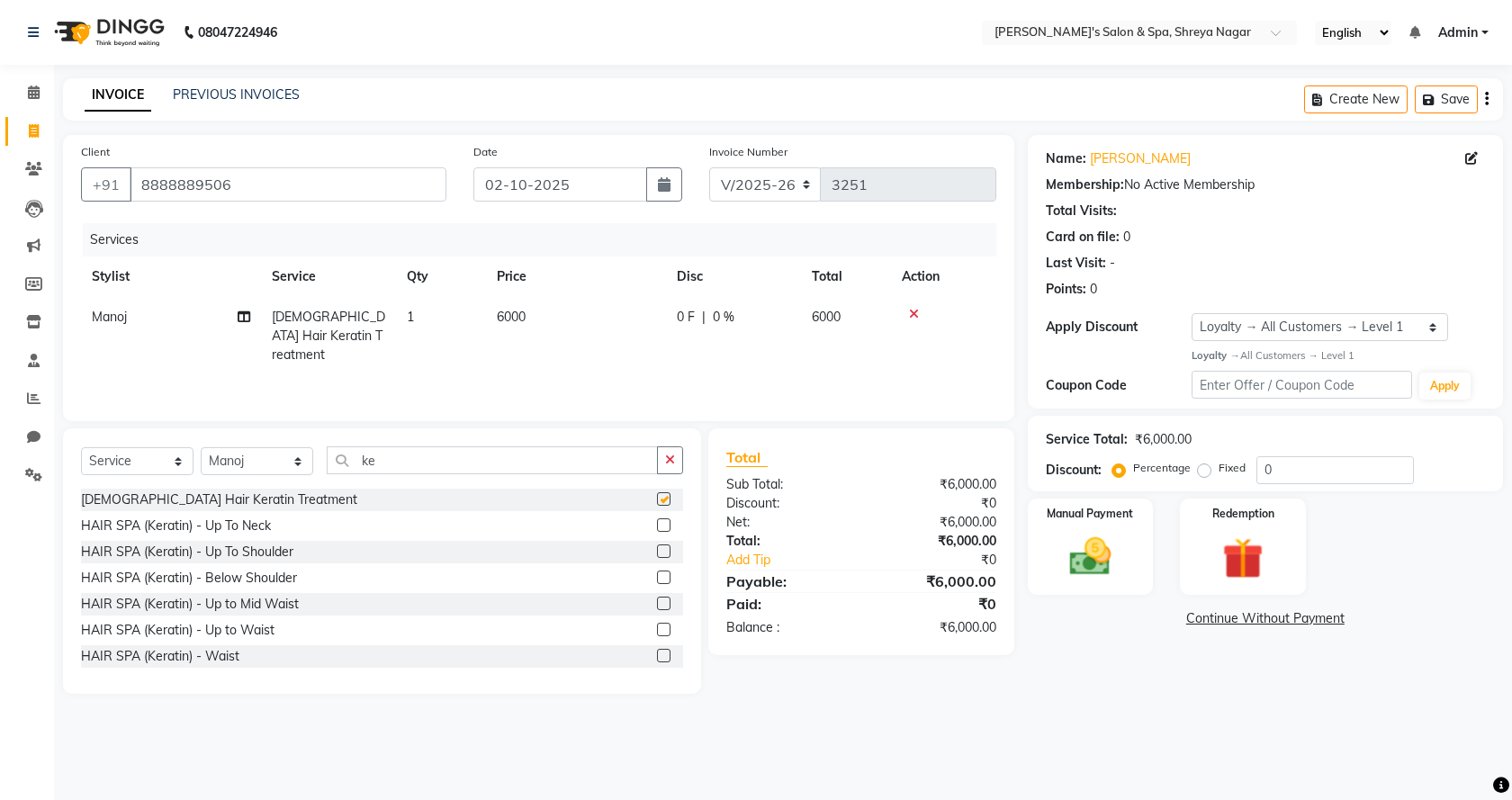
checkbox input "false"
click at [1219, 469] on label "Fixed" at bounding box center [1232, 468] width 27 height 16
click at [1204, 469] on input "Fixed" at bounding box center [1208, 468] width 13 height 13
radio input "true"
click at [1257, 470] on input "0" at bounding box center [1336, 470] width 158 height 28
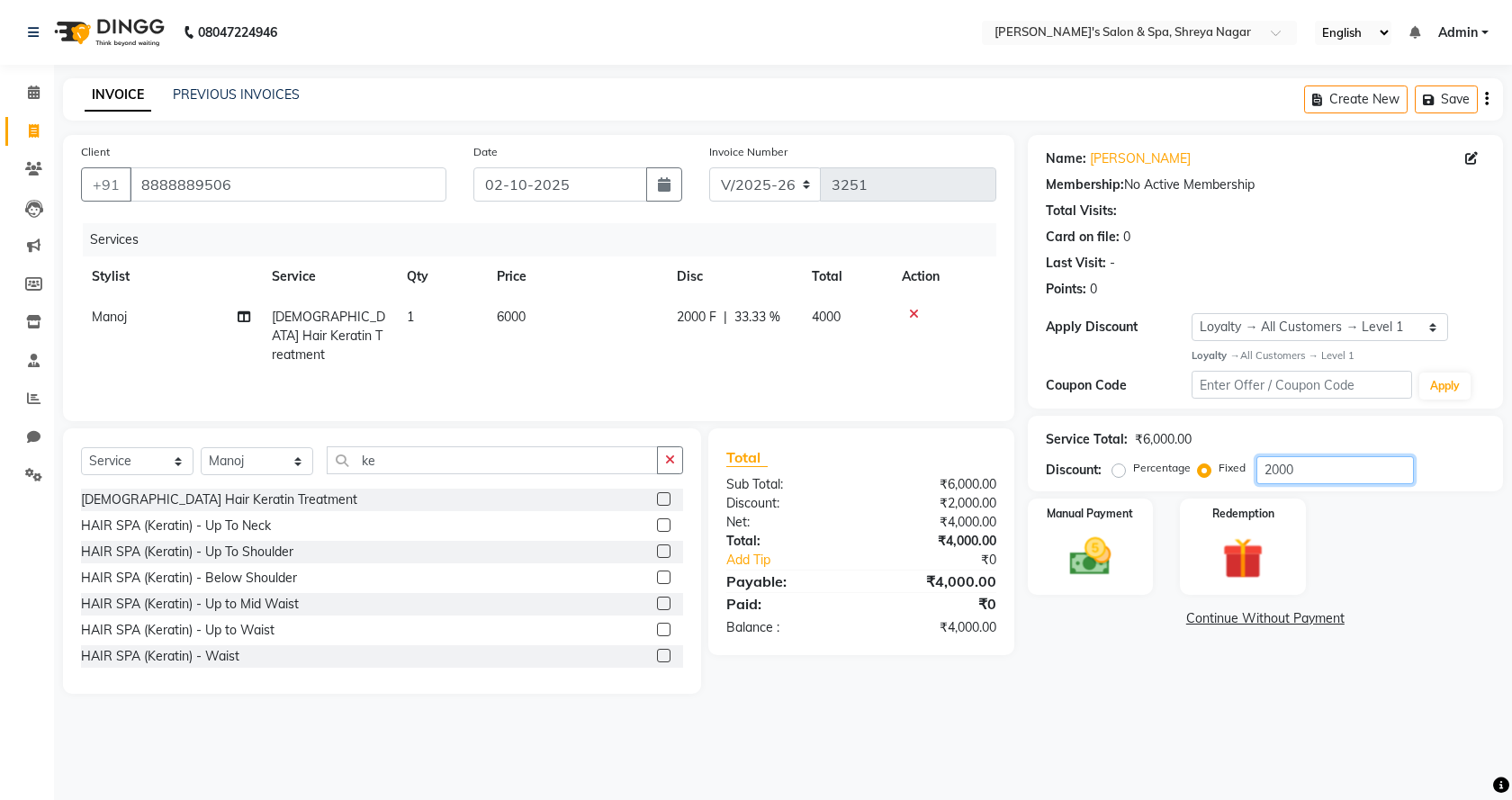
type input "2000"
click at [1105, 669] on div "Name: [PERSON_NAME] Membership: No Active Membership Total Visits: Card on file…" at bounding box center [1273, 414] width 489 height 558
click at [1101, 566] on img at bounding box center [1091, 556] width 70 height 49
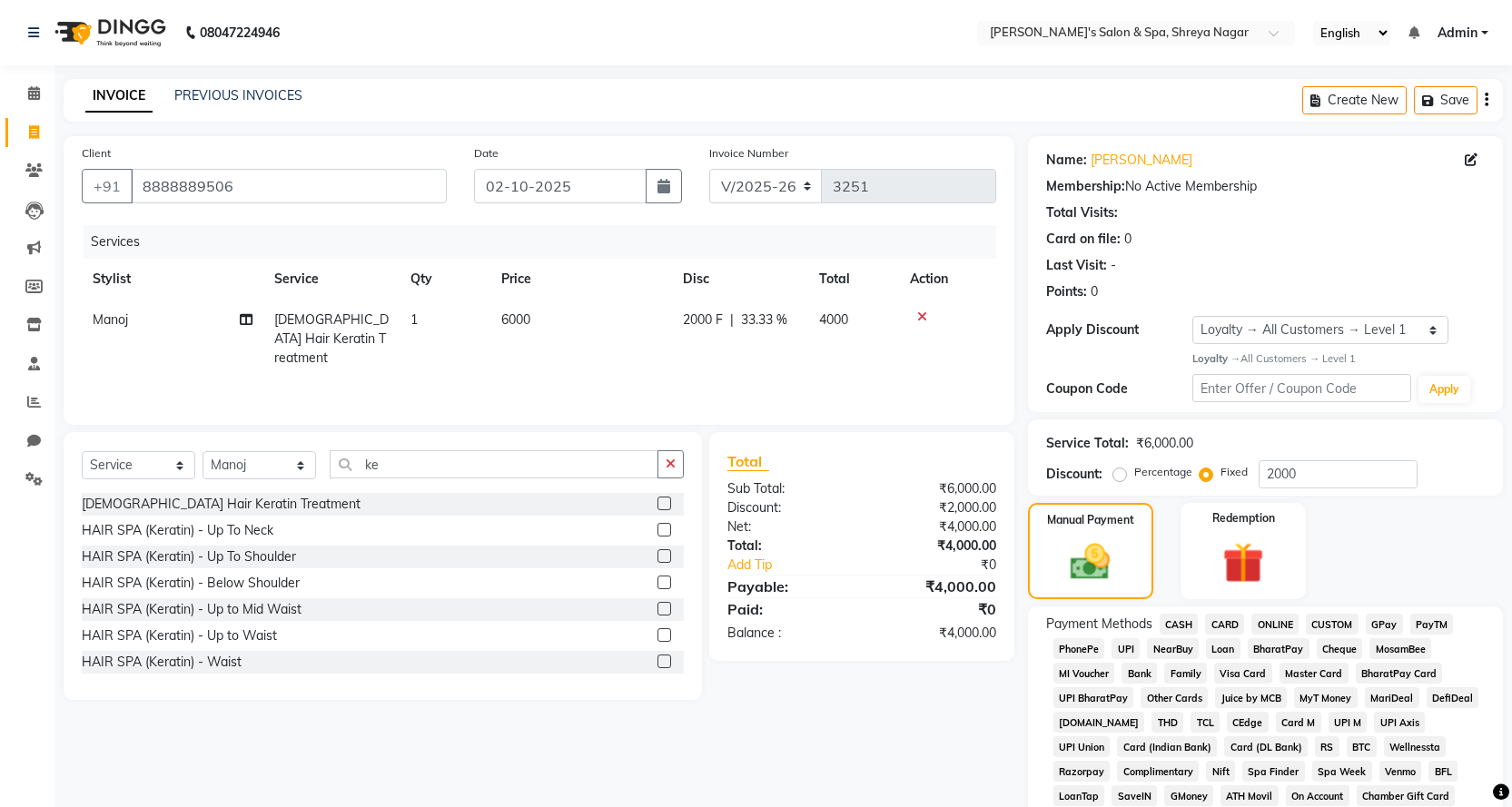
click at [1177, 622] on span "CASH" at bounding box center [1179, 624] width 39 height 21
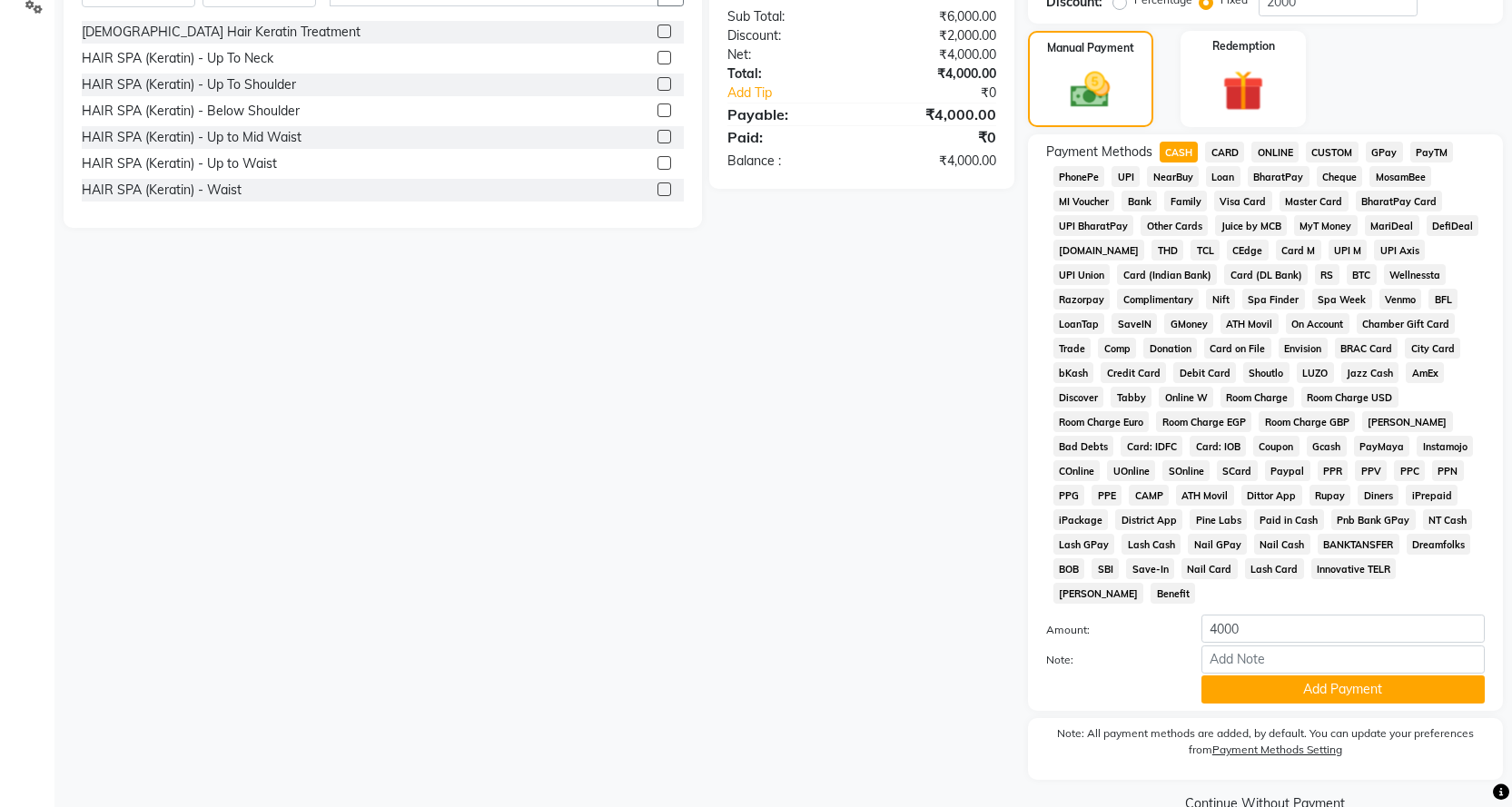
scroll to position [485, 0]
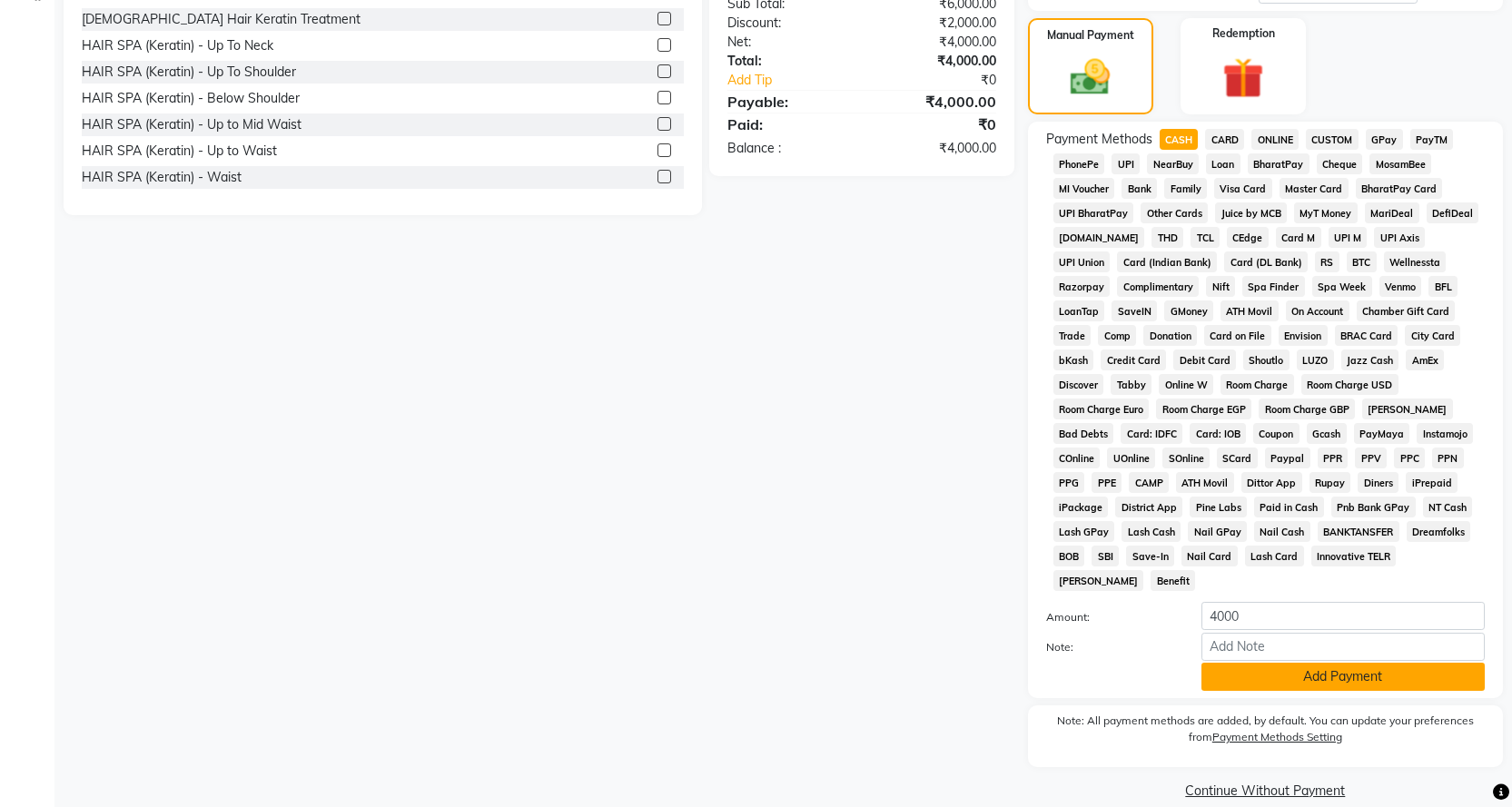
click at [1249, 662] on button "Add Payment" at bounding box center [1343, 676] width 283 height 28
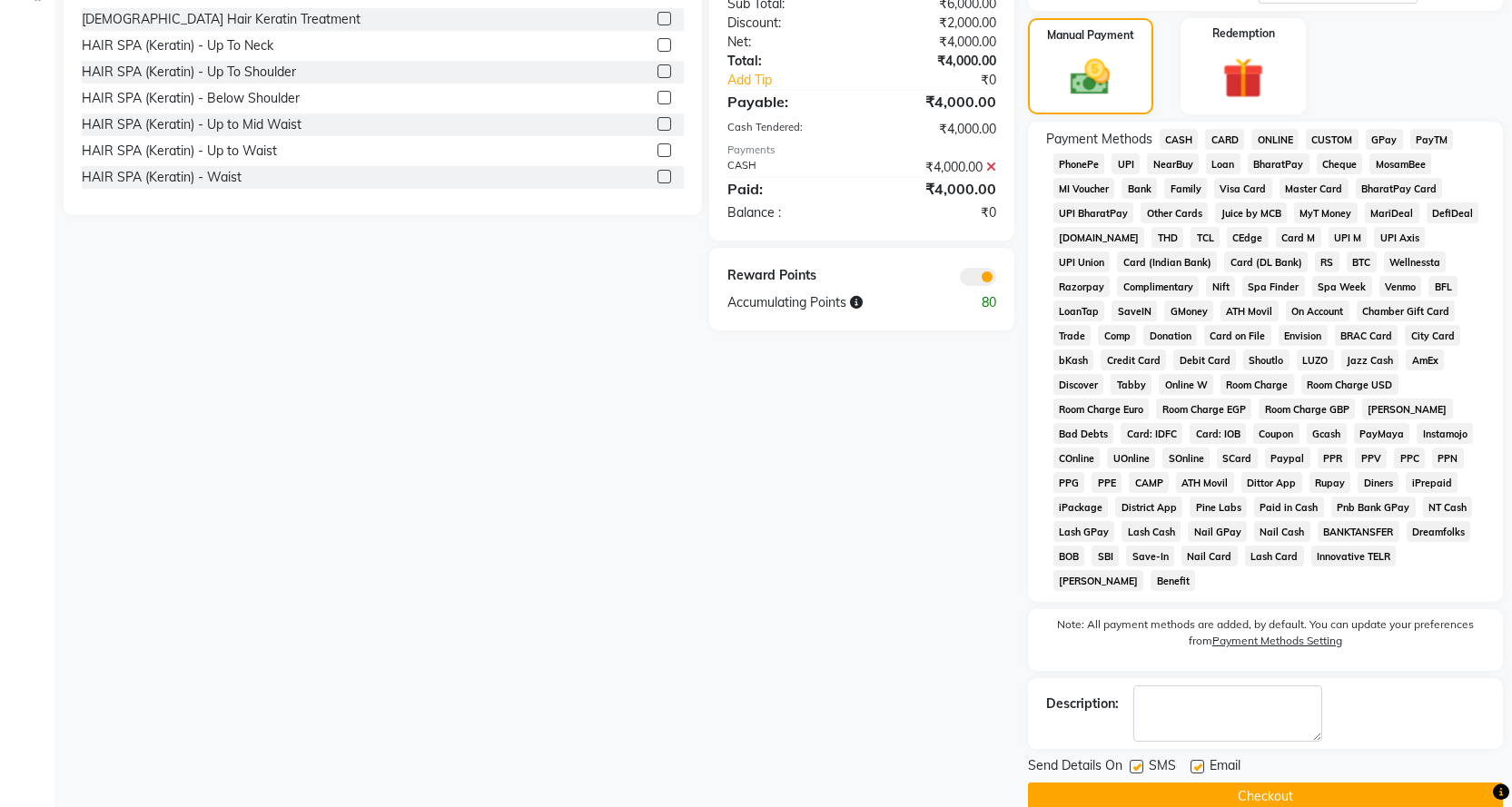
scroll to position [491, 0]
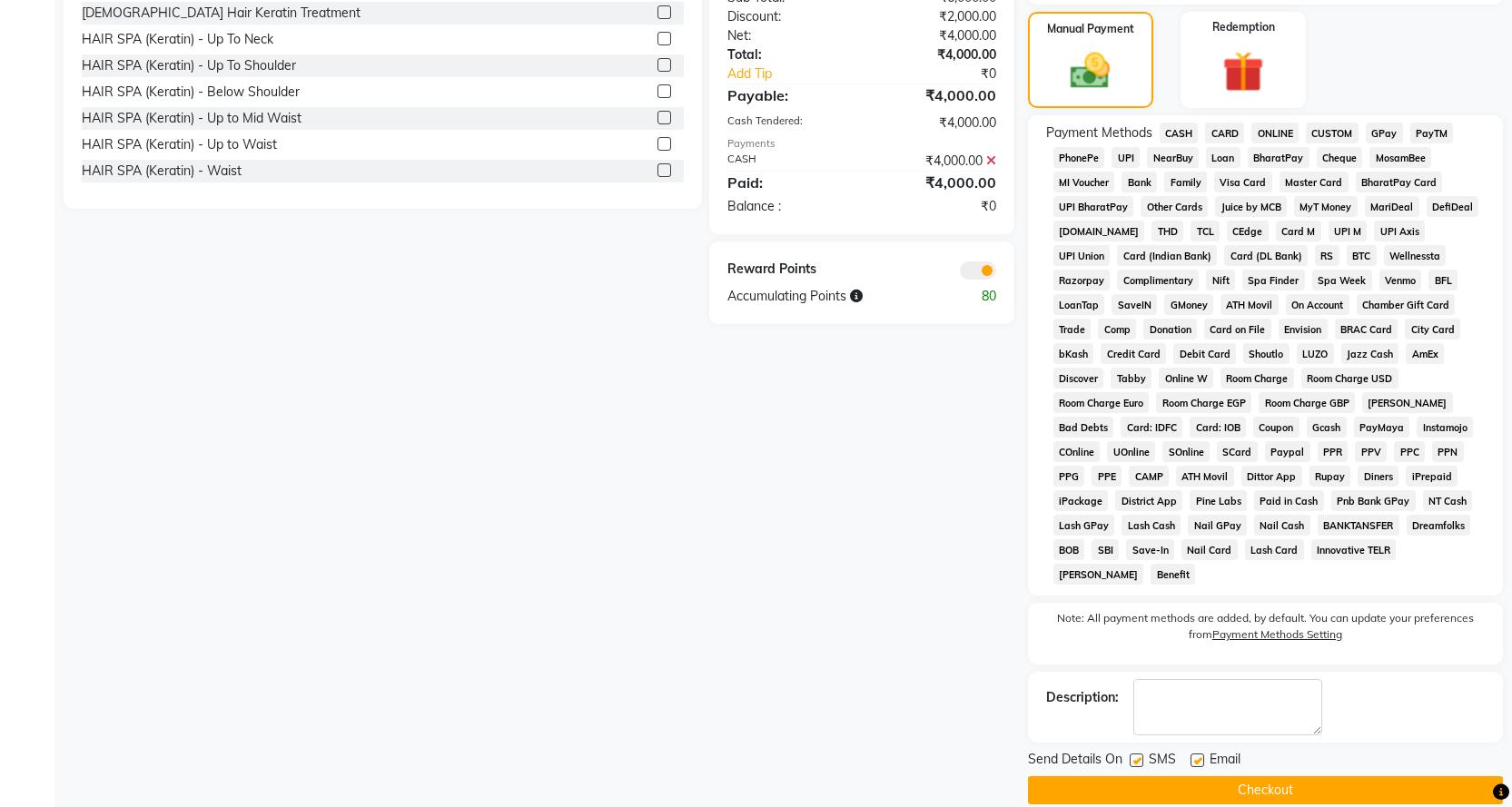
click at [1271, 776] on button "Checkout" at bounding box center [1265, 790] width 475 height 28
